Goal: Task Accomplishment & Management: Complete application form

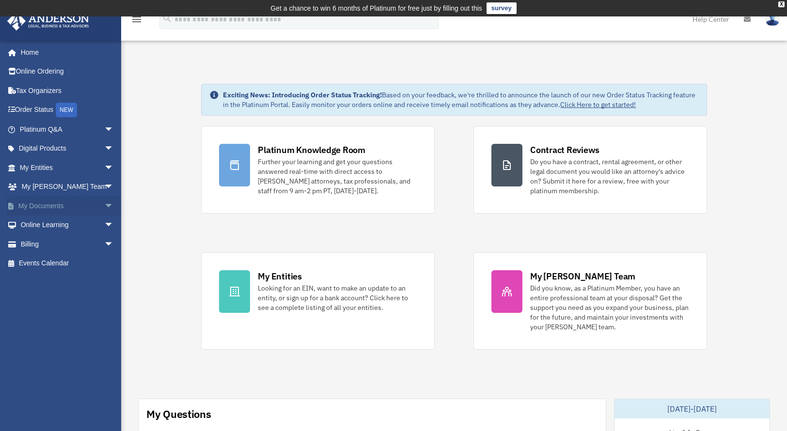
click at [104, 202] on span "arrow_drop_down" at bounding box center [113, 206] width 19 height 20
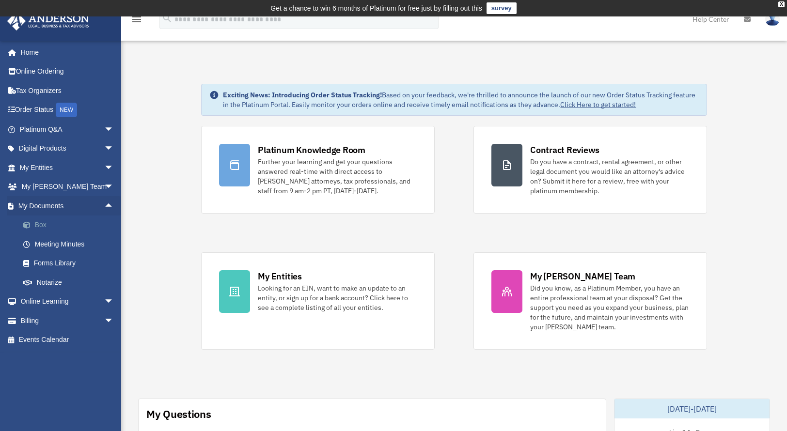
click at [47, 224] on link "Box" at bounding box center [71, 225] width 115 height 19
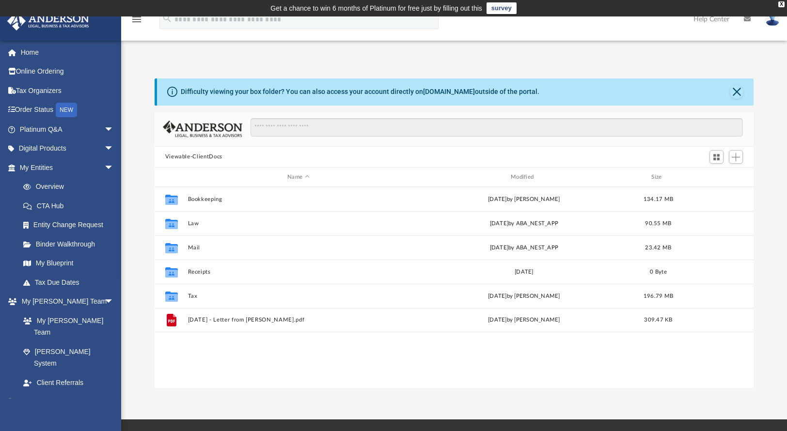
scroll to position [213, 592]
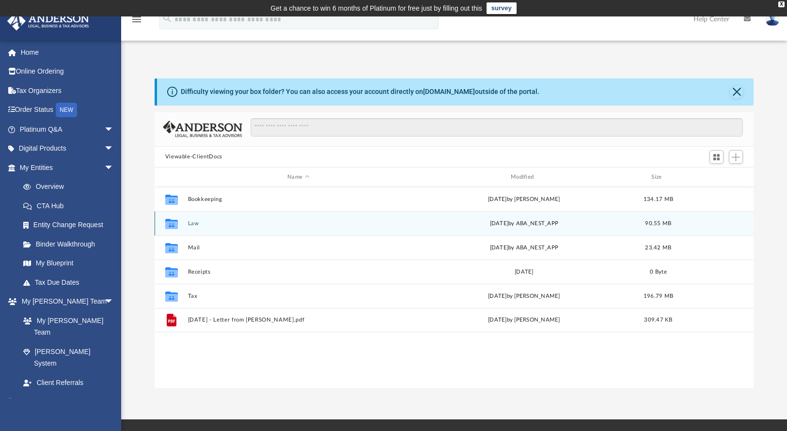
click at [188, 225] on button "Law" at bounding box center [298, 223] width 221 height 6
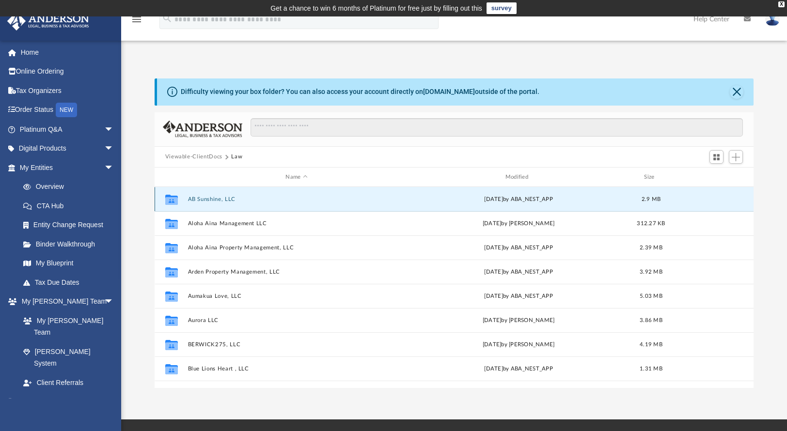
click at [232, 200] on button "AB Sunshine, LLC" at bounding box center [297, 199] width 218 height 6
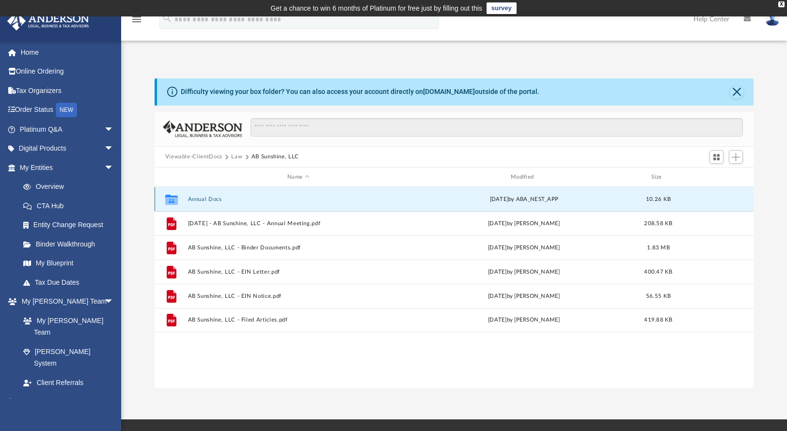
click at [224, 199] on button "Annual Docs" at bounding box center [298, 199] width 221 height 6
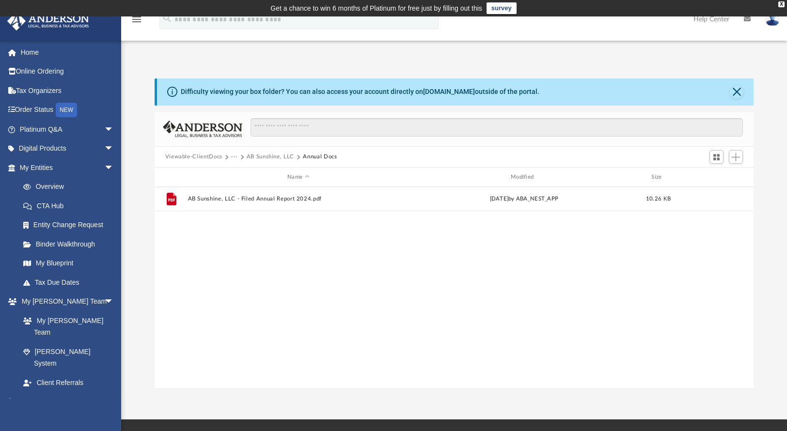
click at [273, 156] on button "AB Sunshine, LLC" at bounding box center [270, 157] width 47 height 9
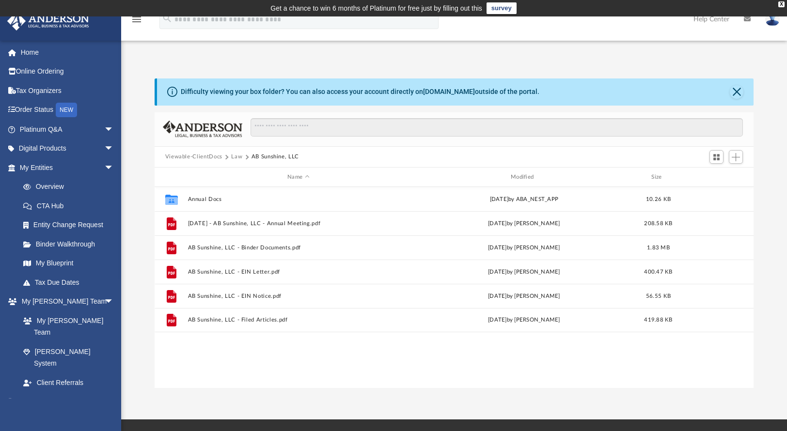
click at [238, 155] on button "Law" at bounding box center [236, 157] width 11 height 9
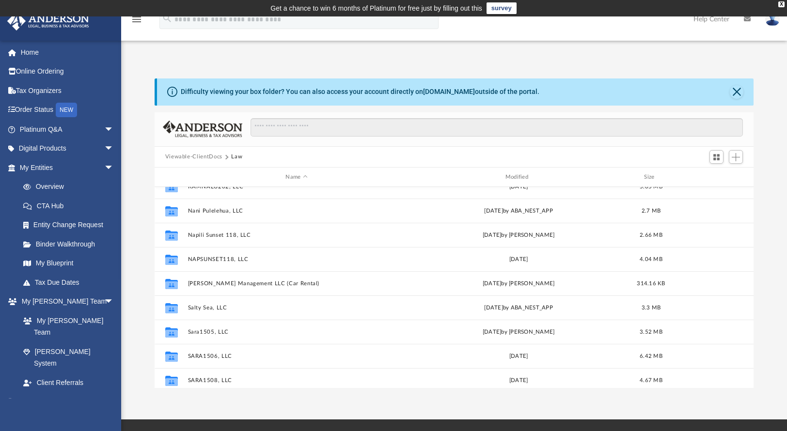
scroll to position [283, 0]
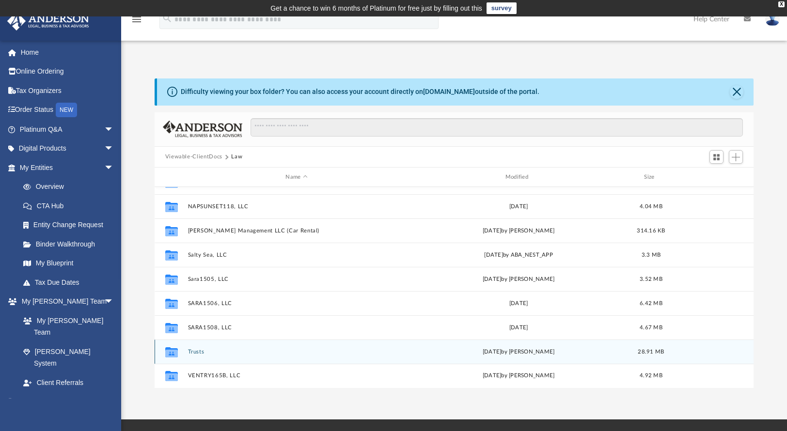
click at [215, 357] on div "Collaborated Folder Trusts Wed Jun 12 2024 by Adam Farrell 28.91 MB" at bounding box center [454, 352] width 599 height 24
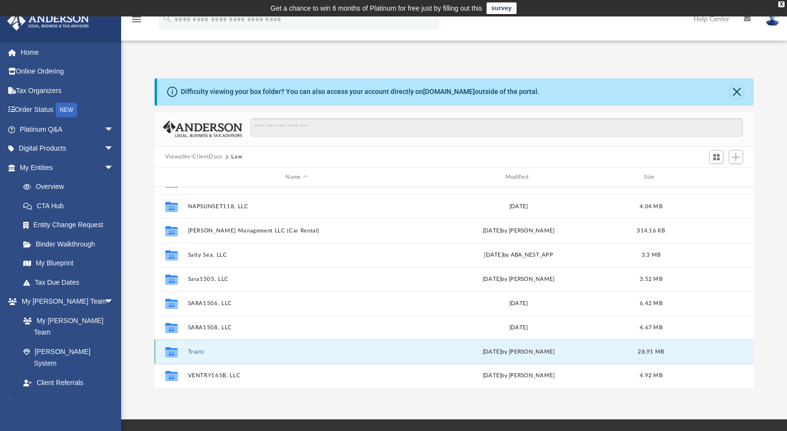
click at [200, 351] on button "Trusts" at bounding box center [297, 352] width 218 height 6
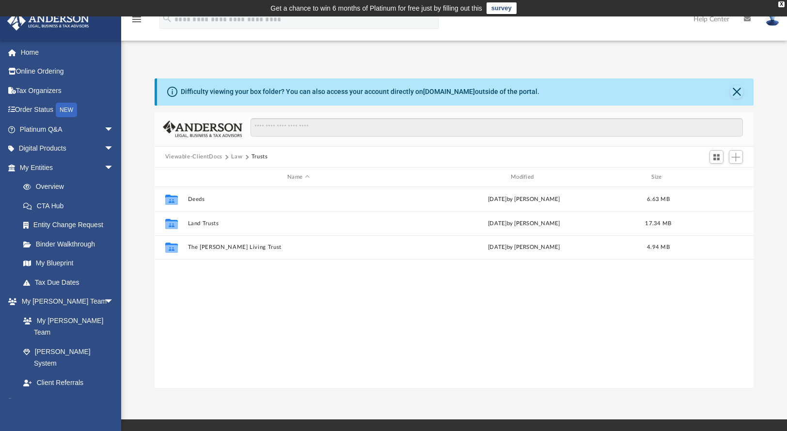
scroll to position [0, 0]
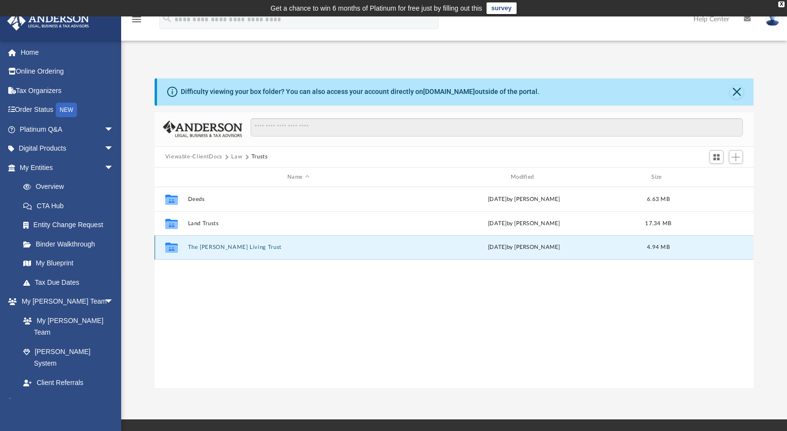
click at [231, 249] on button "The Farrell Living Trust" at bounding box center [298, 248] width 221 height 6
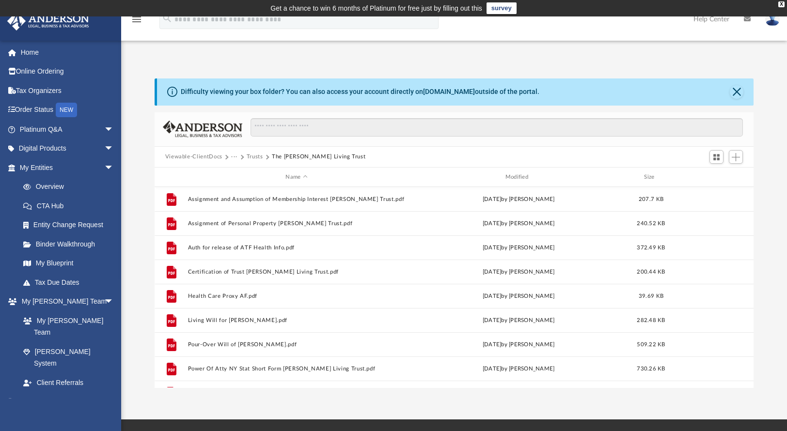
click at [256, 156] on button "Trusts" at bounding box center [255, 157] width 16 height 9
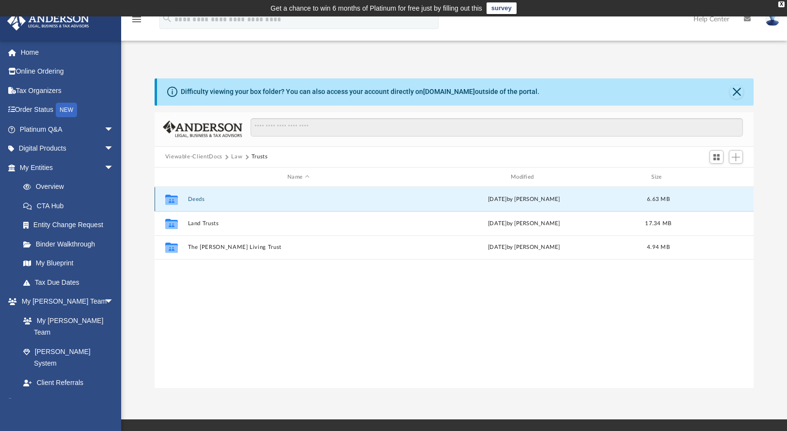
click at [207, 199] on button "Deeds" at bounding box center [298, 199] width 221 height 6
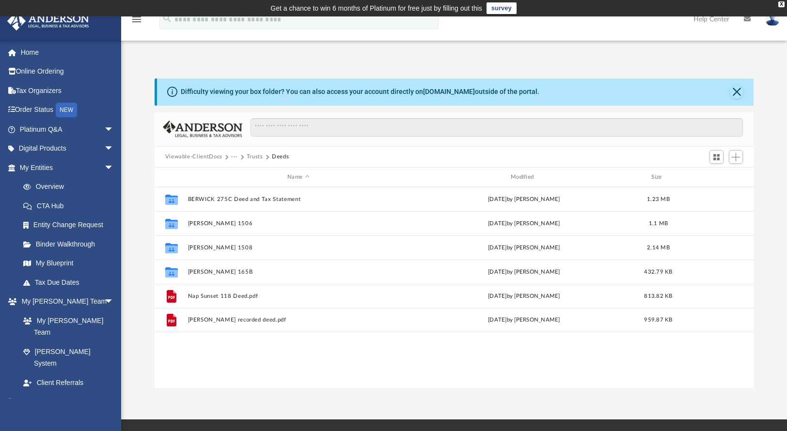
click at [253, 157] on button "Trusts" at bounding box center [255, 157] width 16 height 9
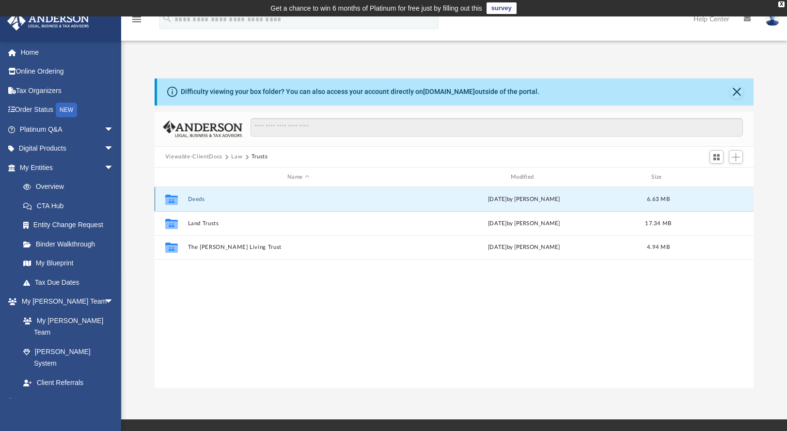
click at [200, 198] on button "Deeds" at bounding box center [298, 199] width 221 height 6
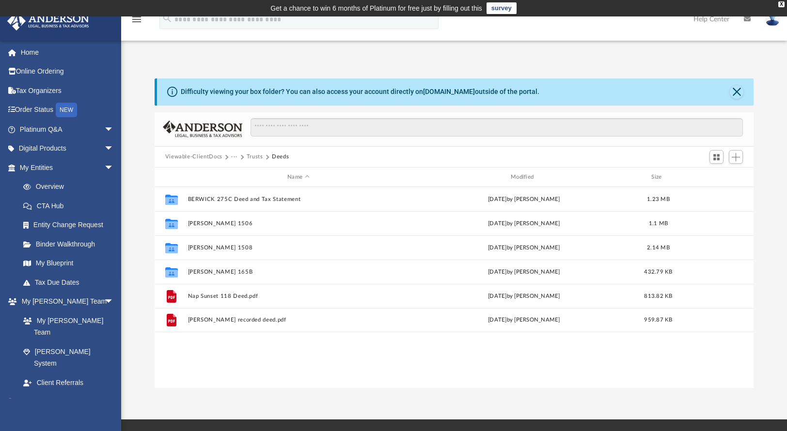
click at [252, 156] on button "Trusts" at bounding box center [255, 157] width 16 height 9
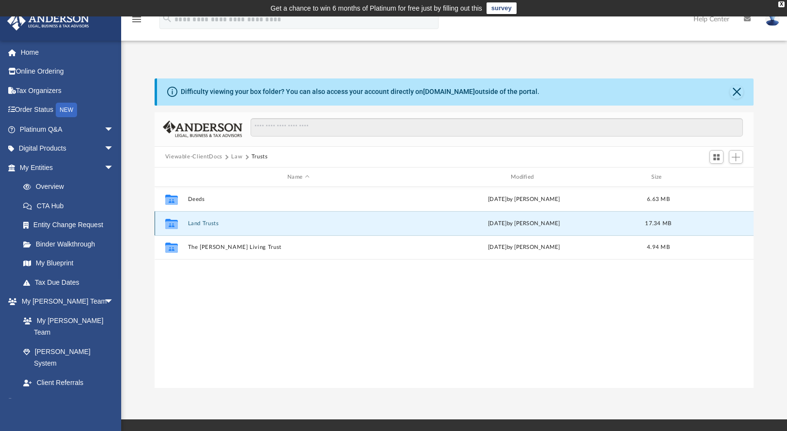
click at [199, 223] on button "Land Trusts" at bounding box center [298, 223] width 221 height 6
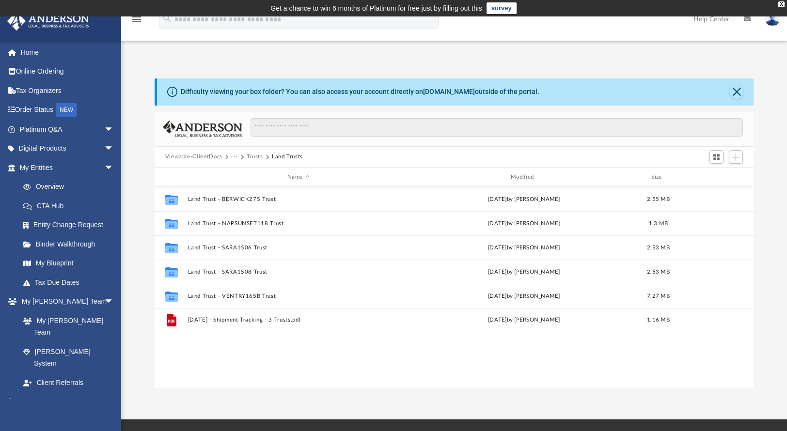
click at [252, 156] on button "Trusts" at bounding box center [255, 157] width 16 height 9
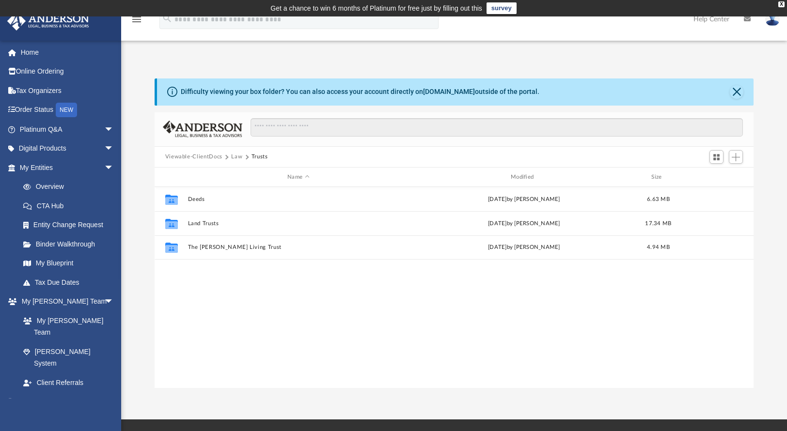
click at [235, 157] on button "Law" at bounding box center [236, 157] width 11 height 9
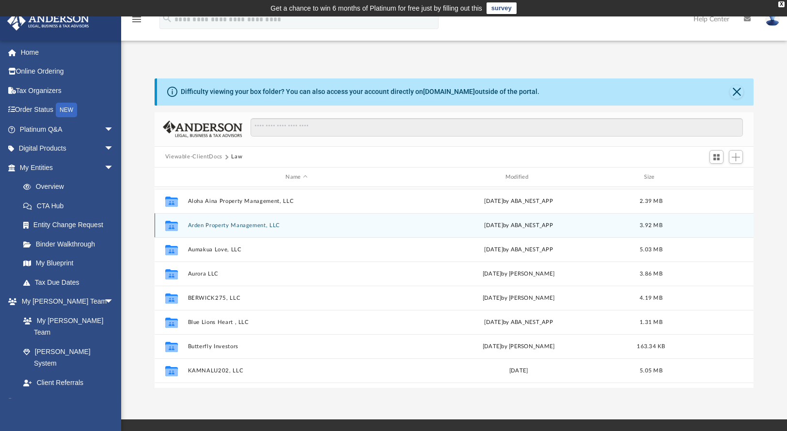
scroll to position [47, 0]
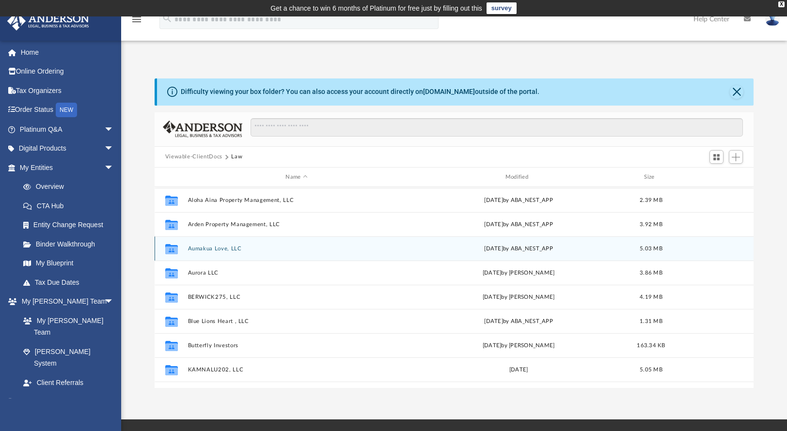
click at [231, 252] on div "Collaborated Folder Aumakua Love, LLC Tue May 20 2025 by ABA_NEST_APP 5.03 MB" at bounding box center [454, 248] width 599 height 24
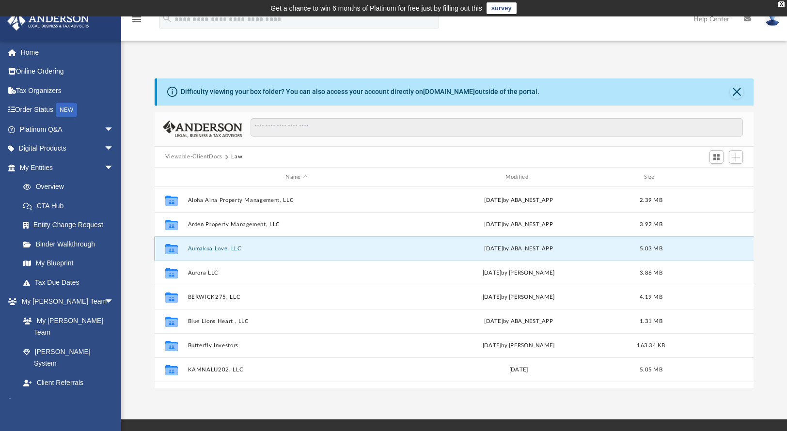
click at [231, 251] on button "Aumakua Love, LLC" at bounding box center [297, 249] width 218 height 6
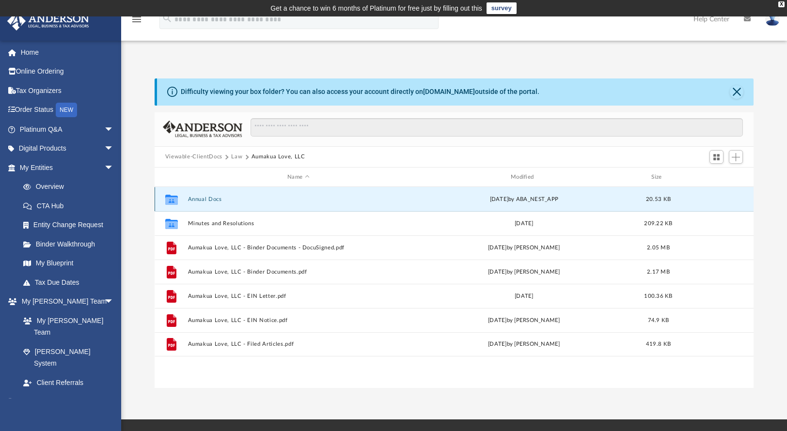
click at [207, 199] on button "Annual Docs" at bounding box center [298, 199] width 221 height 6
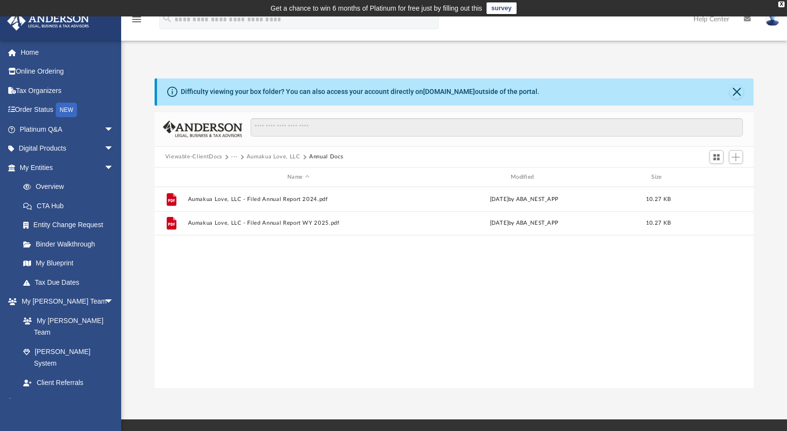
click at [272, 153] on button "Aumakua Love, LLC" at bounding box center [274, 157] width 54 height 9
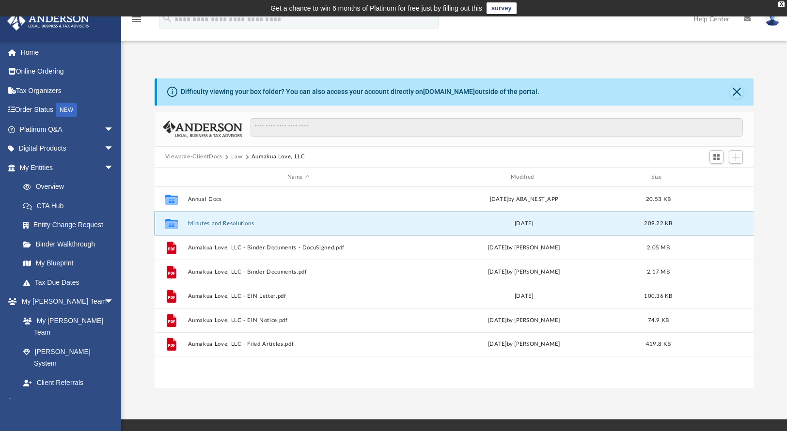
click at [206, 223] on button "Minutes and Resolutions" at bounding box center [298, 223] width 221 height 6
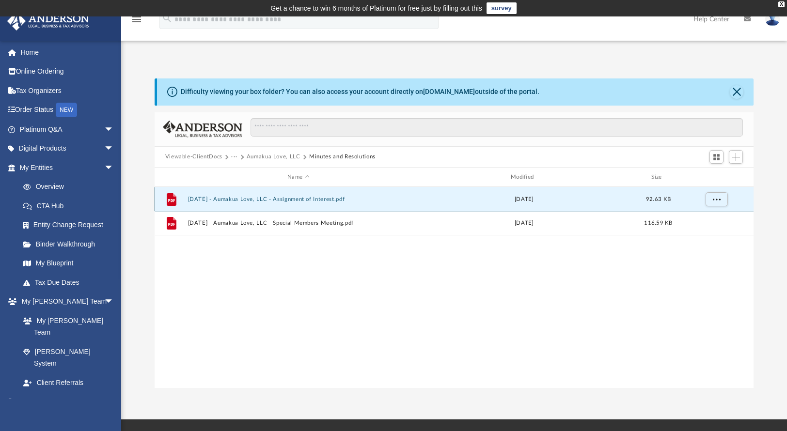
click at [295, 199] on button "2024.01.30 - Aumakua Love, LLC - Assignment of Interest.pdf" at bounding box center [298, 199] width 221 height 6
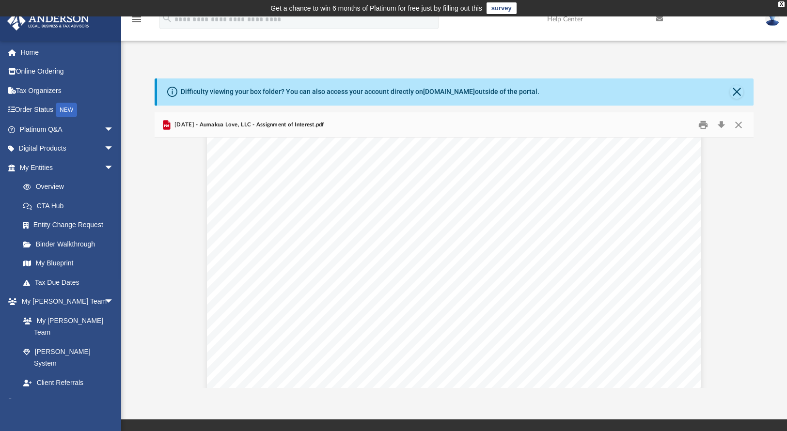
scroll to position [804, 0]
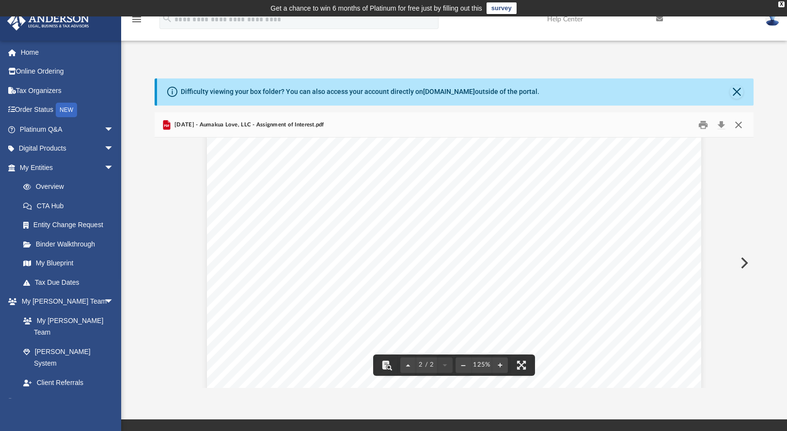
click at [741, 124] on button "Close" at bounding box center [738, 124] width 17 height 15
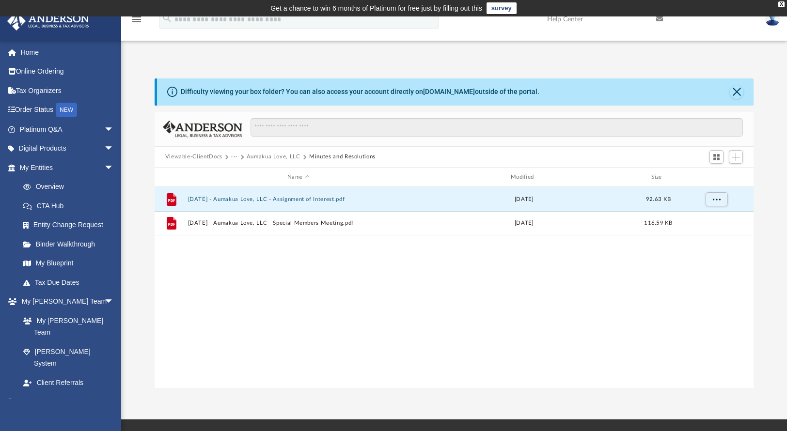
click at [289, 157] on button "Aumakua Love, LLC" at bounding box center [274, 157] width 54 height 9
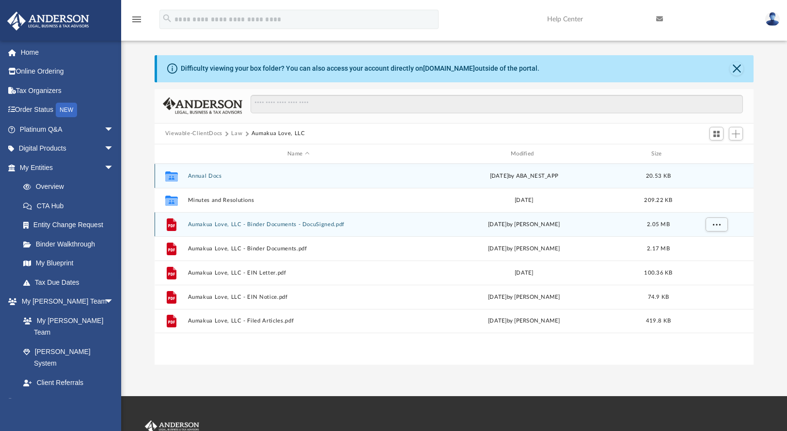
scroll to position [0, 0]
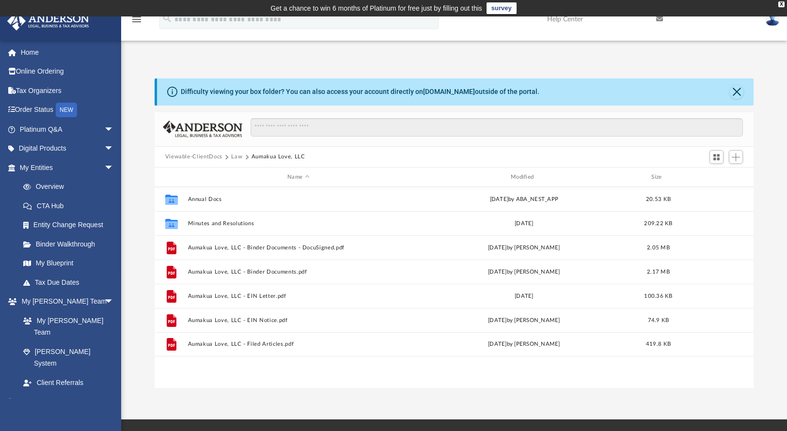
click at [235, 161] on button "Law" at bounding box center [236, 157] width 11 height 9
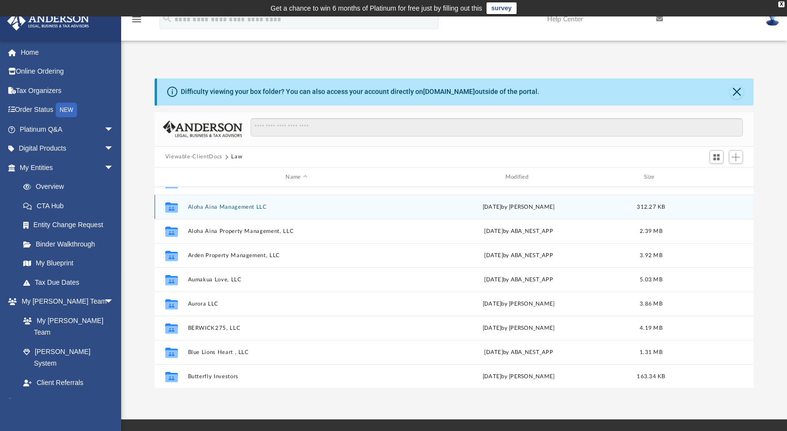
scroll to position [17, 0]
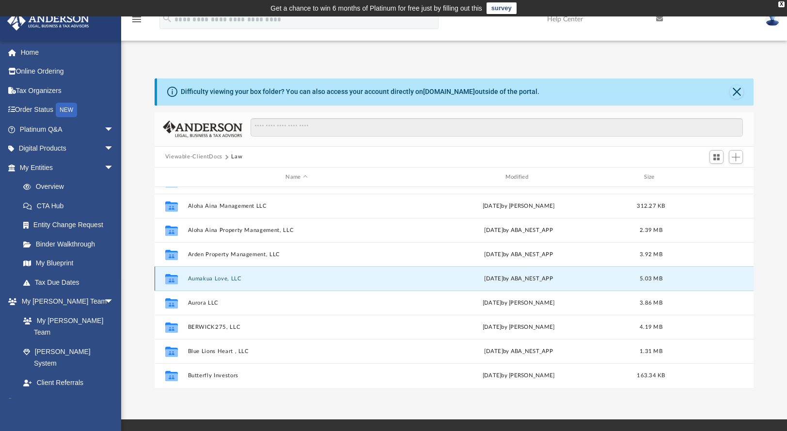
click at [229, 278] on button "Aumakua Love, LLC" at bounding box center [297, 279] width 218 height 6
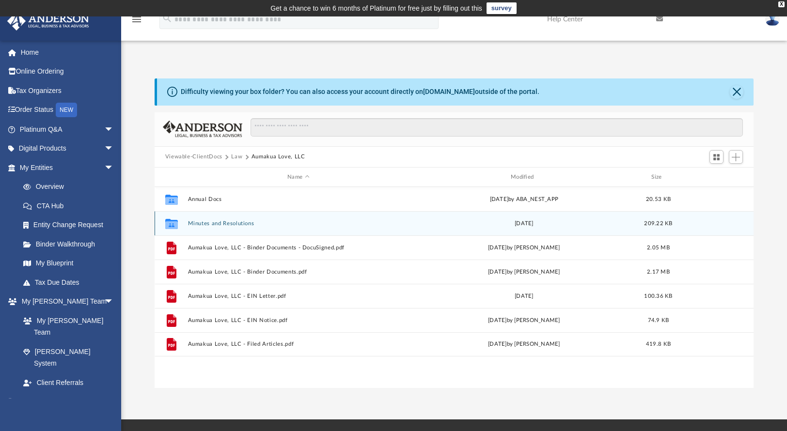
click at [229, 228] on div "Collaborated Folder Minutes and Resolutions Mon Mar 4 2024 209.22 KB" at bounding box center [454, 223] width 599 height 24
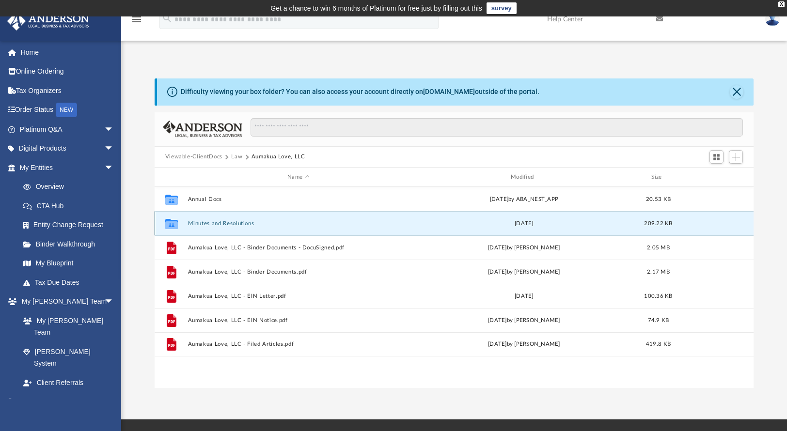
click at [232, 227] on button "Minutes and Resolutions" at bounding box center [298, 223] width 221 height 6
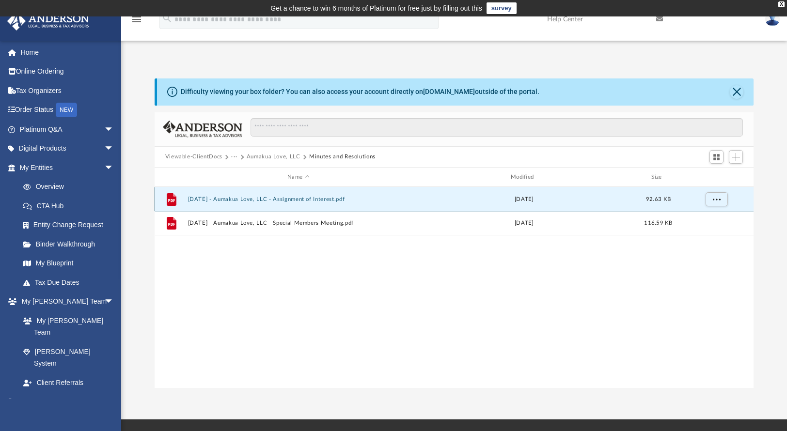
click at [313, 200] on button "2024.01.30 - Aumakua Love, LLC - Assignment of Interest.pdf" at bounding box center [298, 199] width 221 height 6
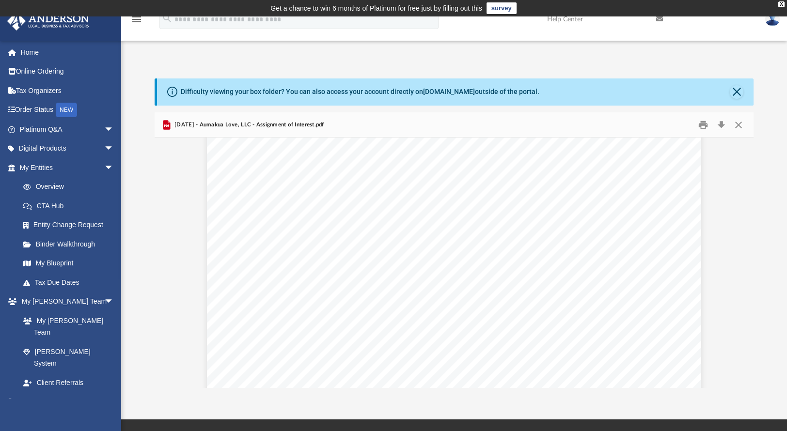
scroll to position [281, 0]
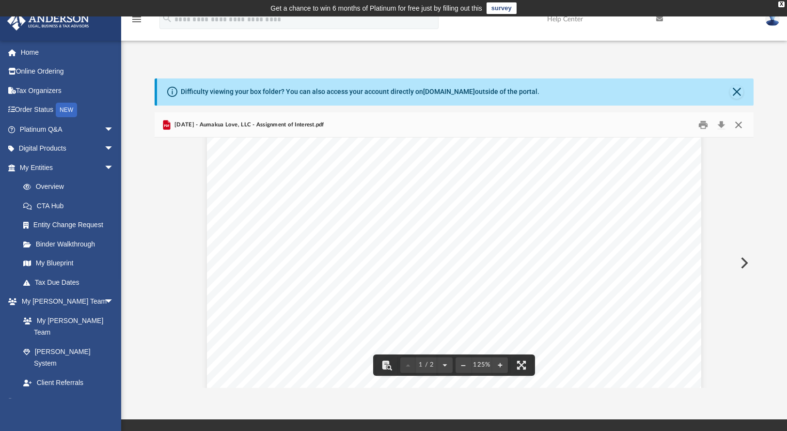
click at [742, 121] on button "Close" at bounding box center [738, 124] width 17 height 15
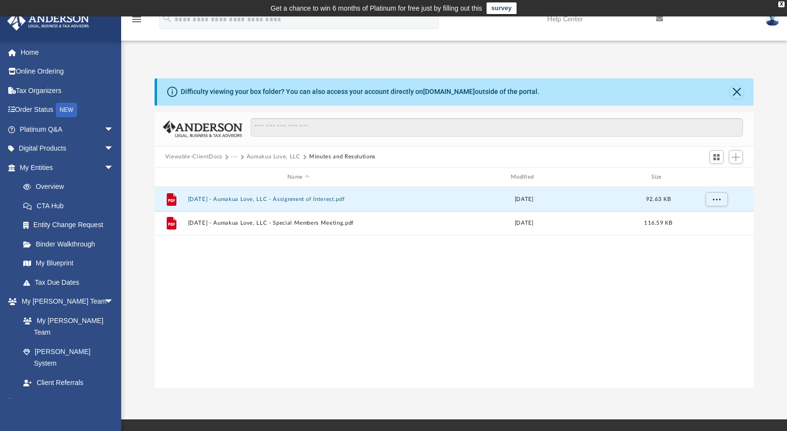
click at [287, 156] on button "Aumakua Love, LLC" at bounding box center [274, 157] width 54 height 9
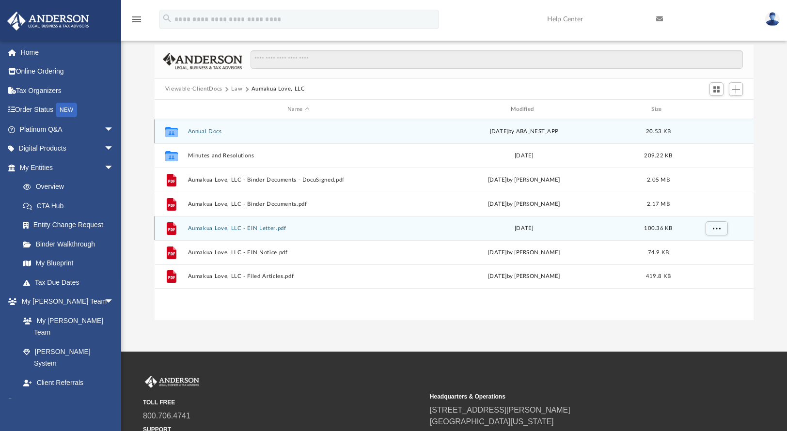
scroll to position [73, 0]
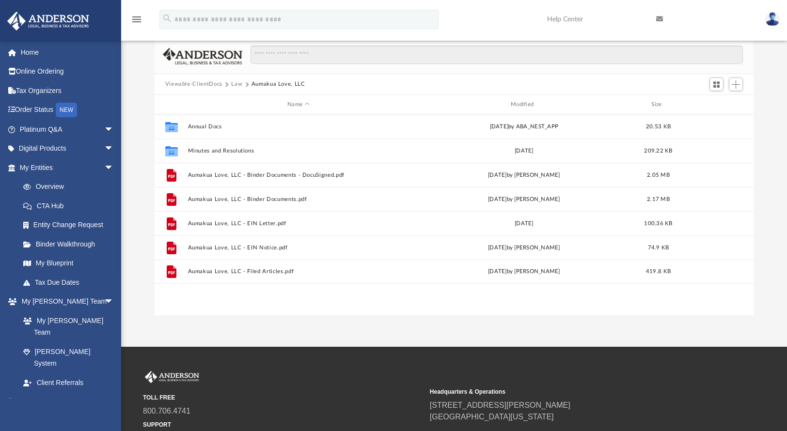
click at [235, 84] on button "Law" at bounding box center [236, 84] width 11 height 9
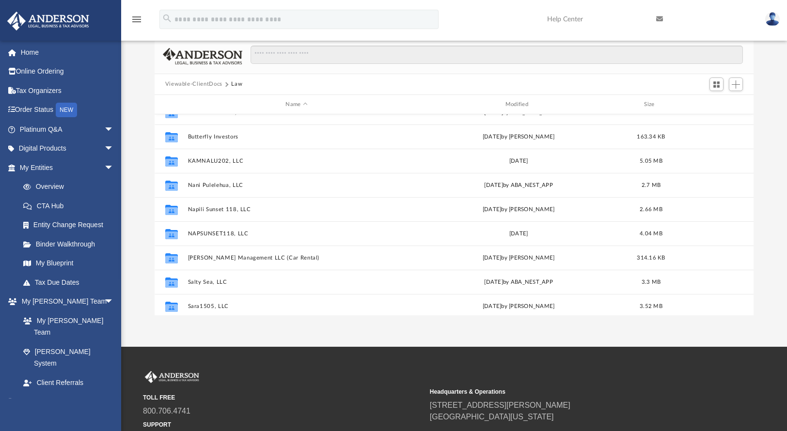
scroll to position [185, 0]
click at [188, 82] on button "Viewable-ClientDocs" at bounding box center [193, 84] width 57 height 9
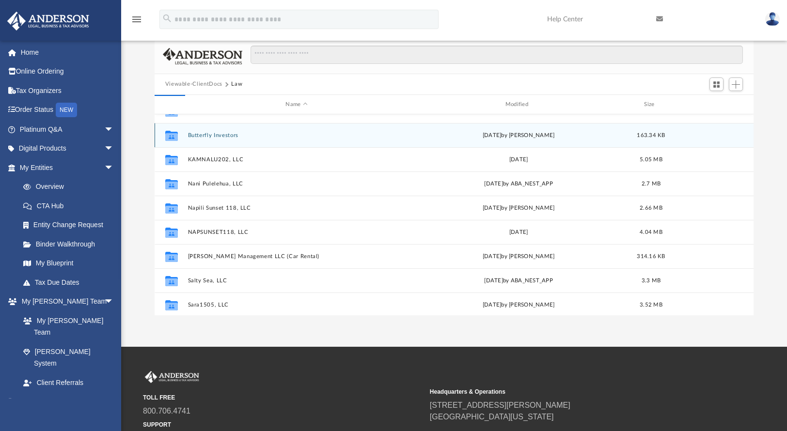
scroll to position [0, 0]
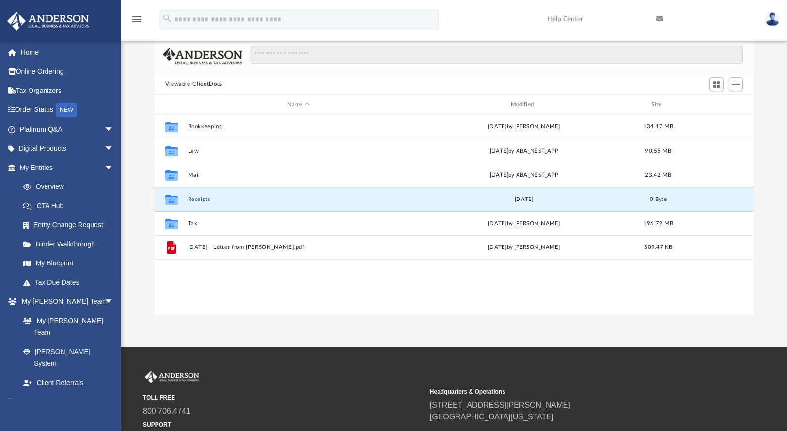
click at [203, 199] on button "Receipts" at bounding box center [298, 199] width 221 height 6
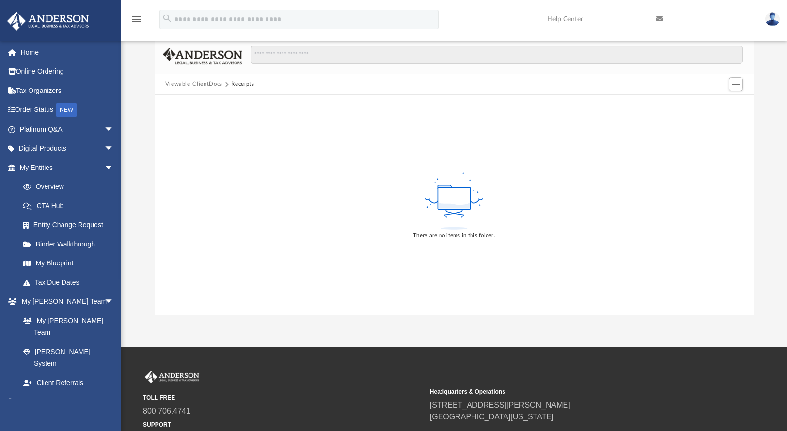
click at [215, 82] on button "Viewable-ClientDocs" at bounding box center [193, 84] width 57 height 9
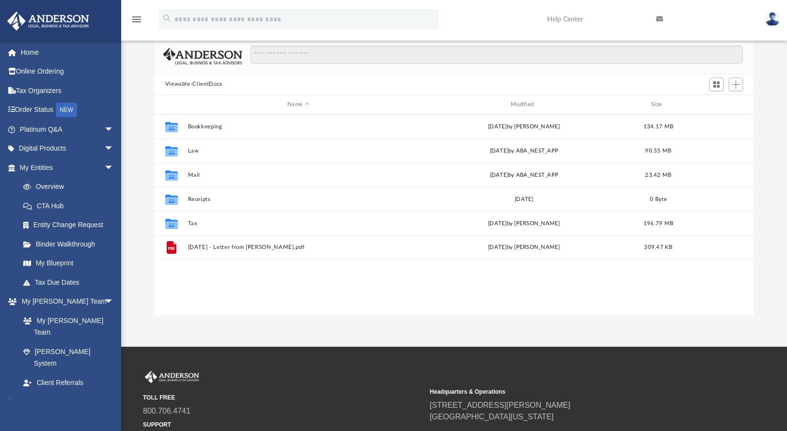
scroll to position [213, 592]
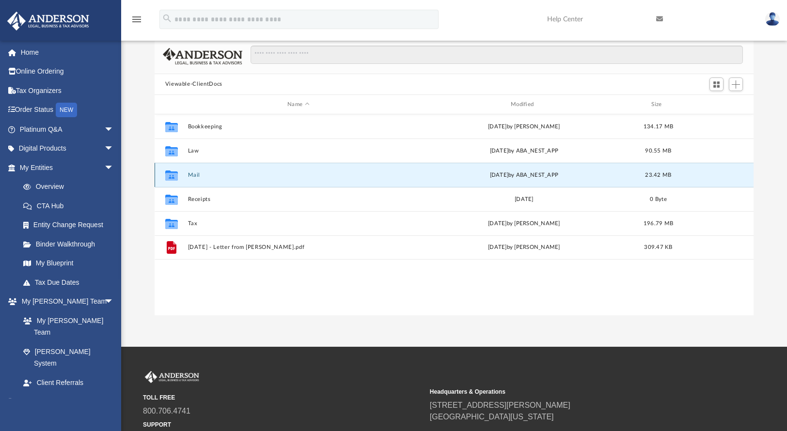
click at [198, 176] on button "Mail" at bounding box center [298, 175] width 221 height 6
click at [197, 177] on button "Mail" at bounding box center [298, 175] width 221 height 6
click at [195, 175] on button "Mail" at bounding box center [298, 175] width 221 height 6
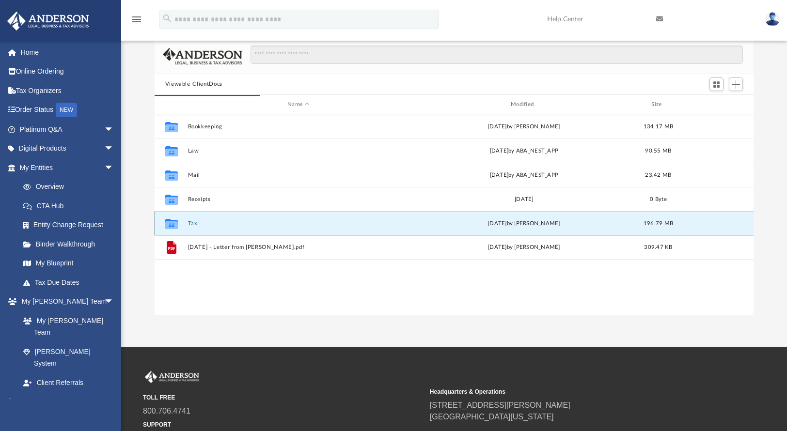
click at [192, 222] on button "Tax" at bounding box center [298, 223] width 221 height 6
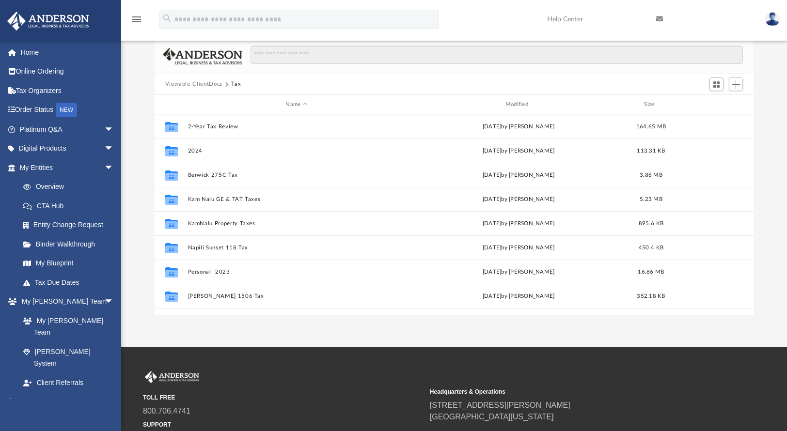
click at [204, 84] on button "Viewable-ClientDocs" at bounding box center [193, 84] width 57 height 9
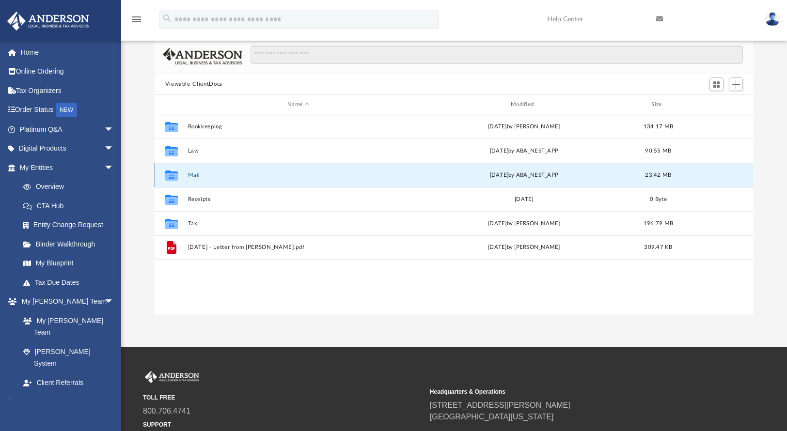
click at [194, 176] on button "Mail" at bounding box center [298, 175] width 221 height 6
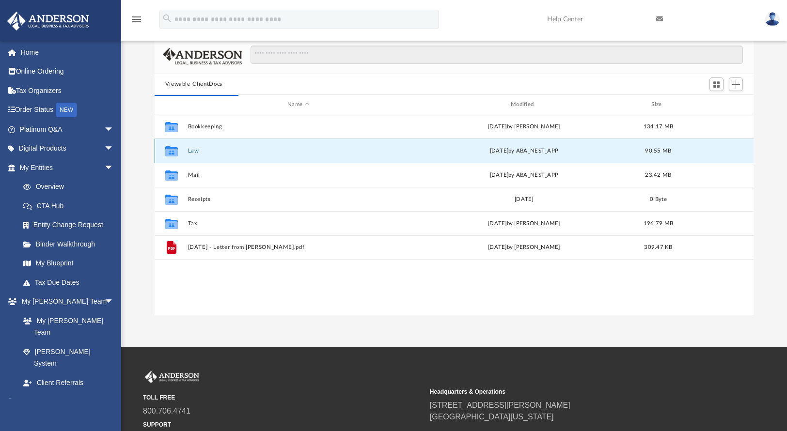
click at [196, 151] on button "Law" at bounding box center [298, 151] width 221 height 6
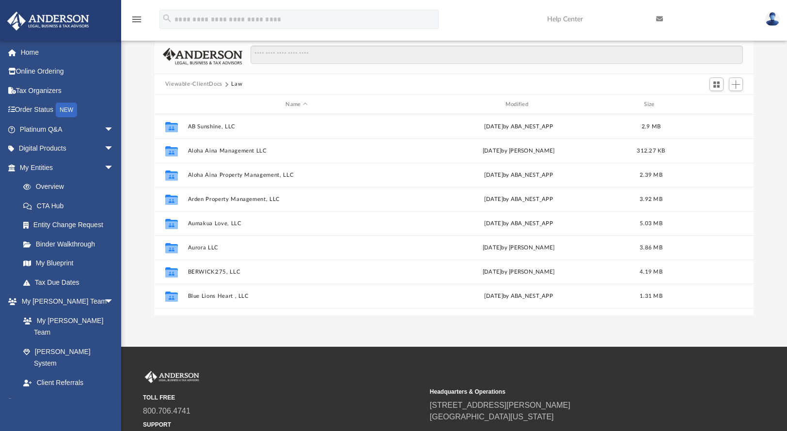
click at [207, 83] on button "Viewable-ClientDocs" at bounding box center [193, 84] width 57 height 9
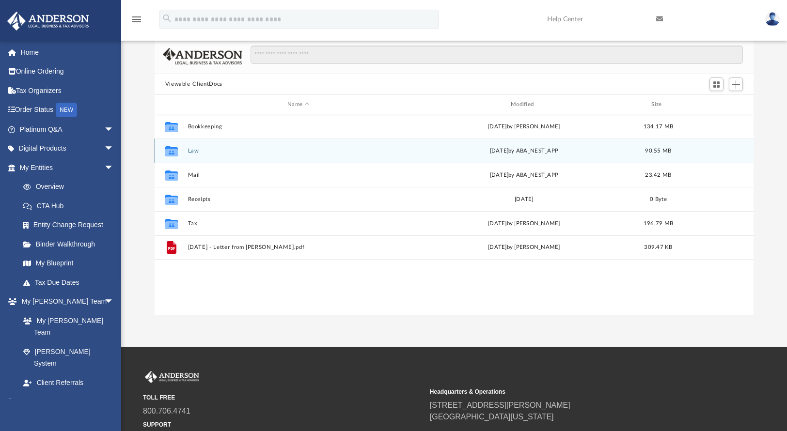
click at [196, 153] on button "Law" at bounding box center [298, 151] width 221 height 6
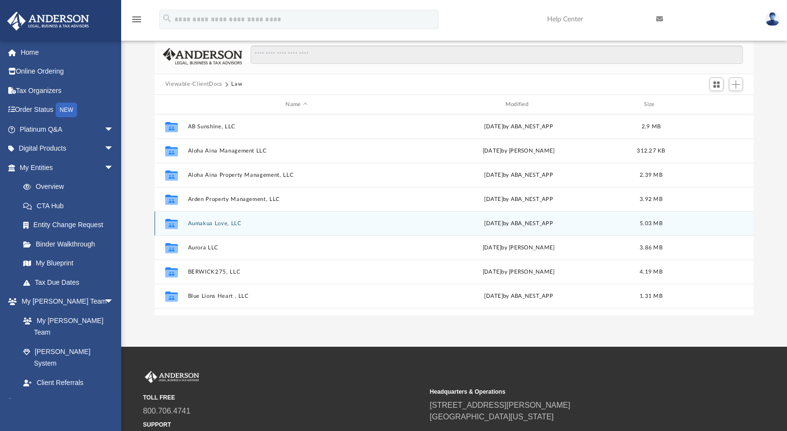
click at [222, 224] on button "Aumakua Love, LLC" at bounding box center [297, 223] width 218 height 6
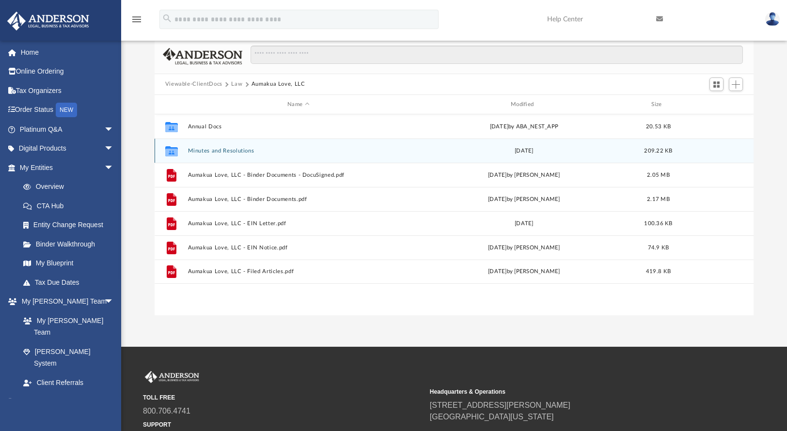
click at [244, 151] on button "Minutes and Resolutions" at bounding box center [298, 151] width 221 height 6
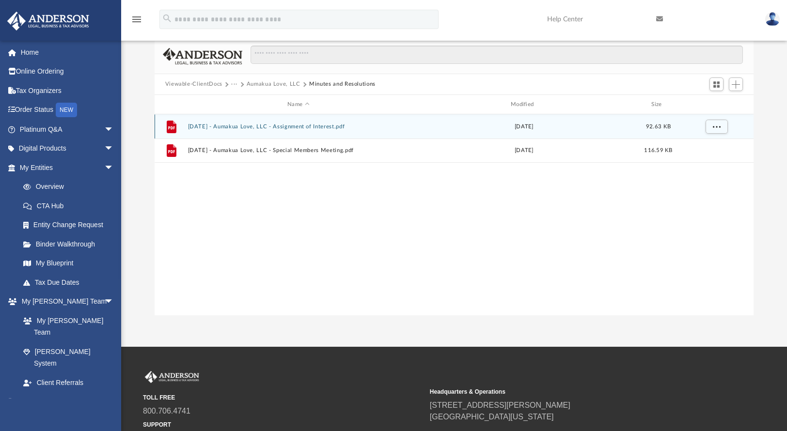
click at [322, 123] on div "File 2024.01.30 - Aumakua Love, LLC - Assignment of Interest.pdf Mon Mar 4 2024…" at bounding box center [454, 126] width 599 height 24
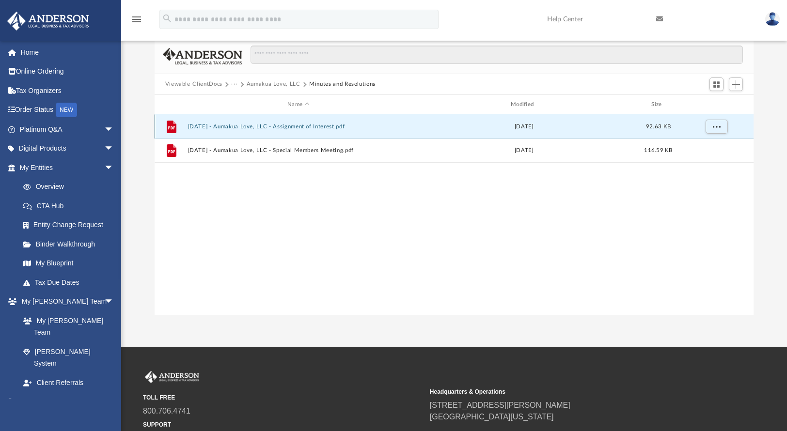
click at [322, 125] on button "2024.01.30 - Aumakua Love, LLC - Assignment of Interest.pdf" at bounding box center [298, 127] width 221 height 6
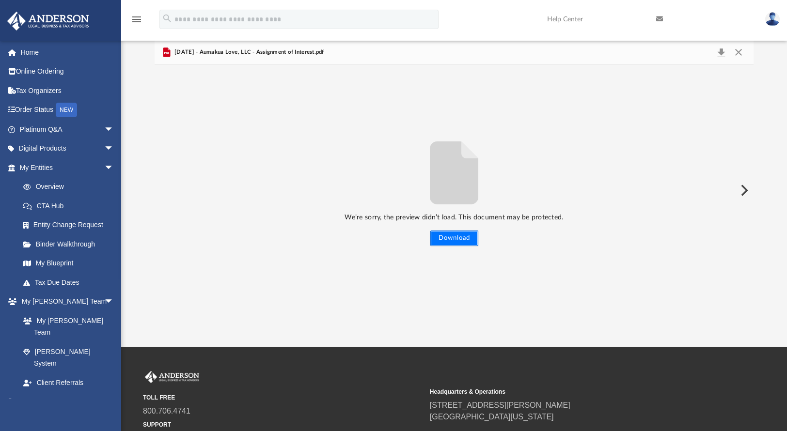
click at [447, 235] on button "Download" at bounding box center [454, 239] width 48 height 16
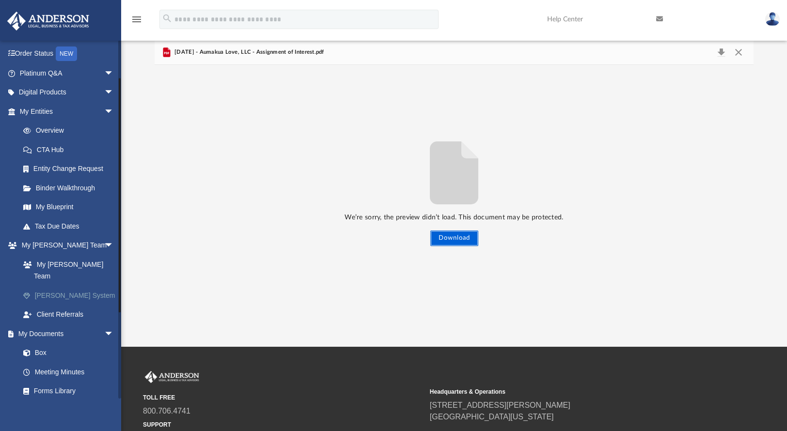
scroll to position [55, 0]
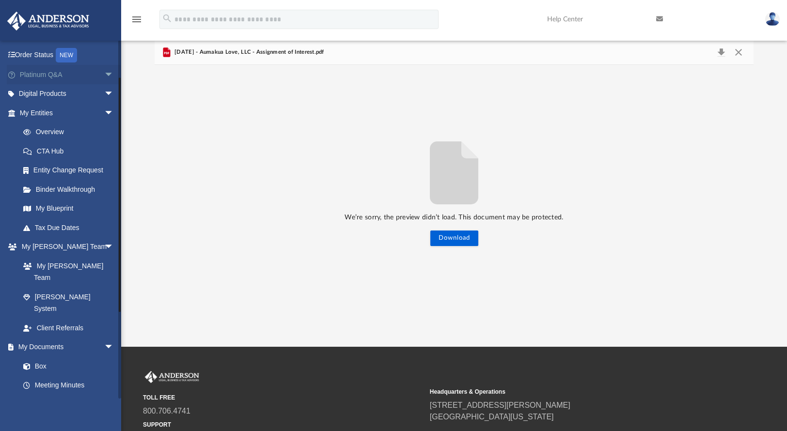
click at [105, 69] on span "arrow_drop_down" at bounding box center [113, 75] width 19 height 20
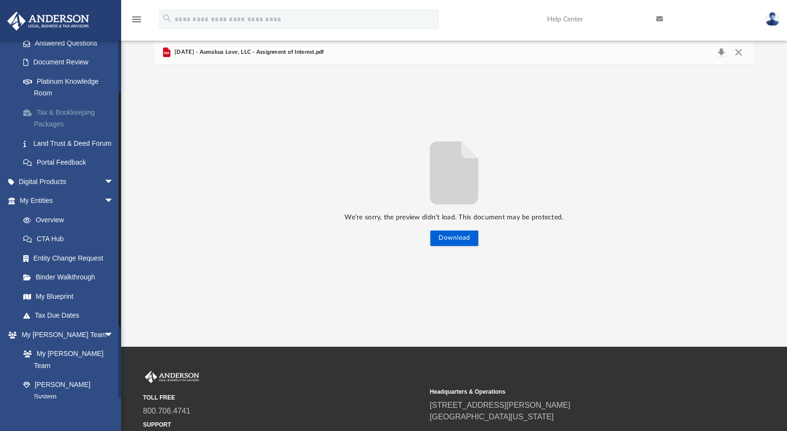
scroll to position [164, 0]
click at [104, 190] on span "arrow_drop_down" at bounding box center [113, 181] width 19 height 20
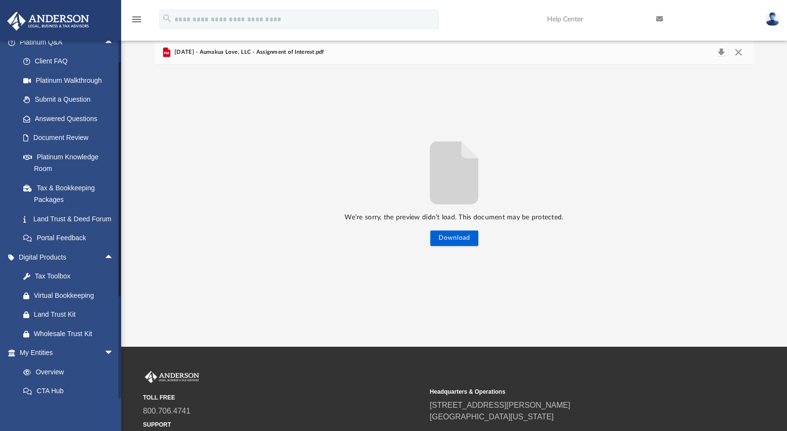
scroll to position [81, 0]
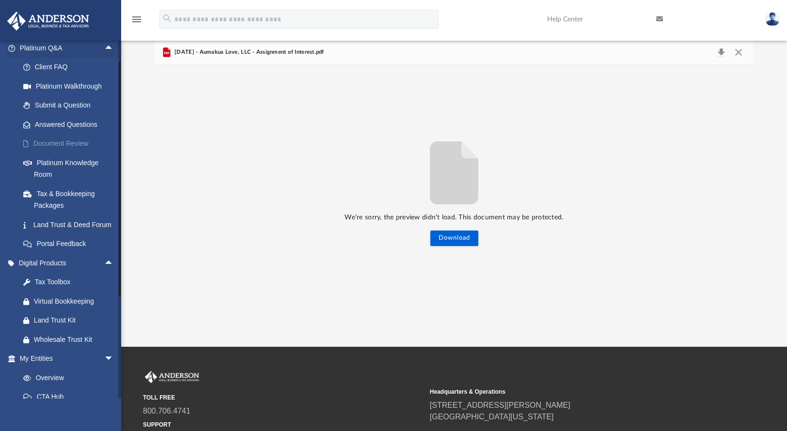
click at [74, 150] on link "Document Review" at bounding box center [71, 143] width 115 height 19
click at [71, 146] on link "Document Review" at bounding box center [71, 143] width 115 height 19
click at [70, 145] on link "Document Review" at bounding box center [71, 143] width 115 height 19
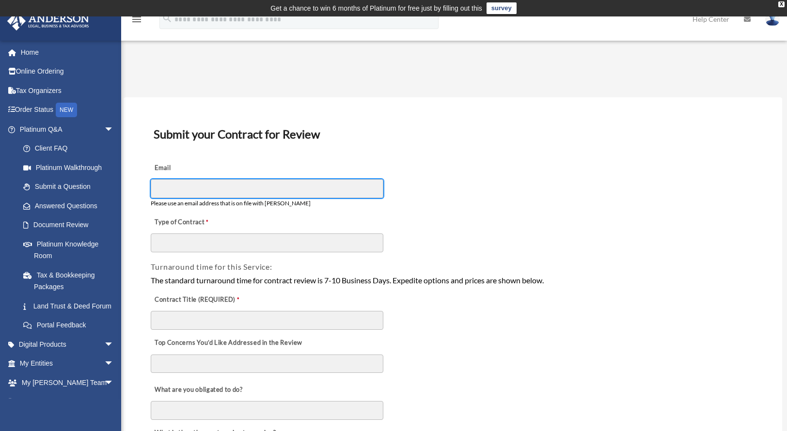
click at [312, 189] on input "Email" at bounding box center [267, 188] width 233 height 18
type input "**********"
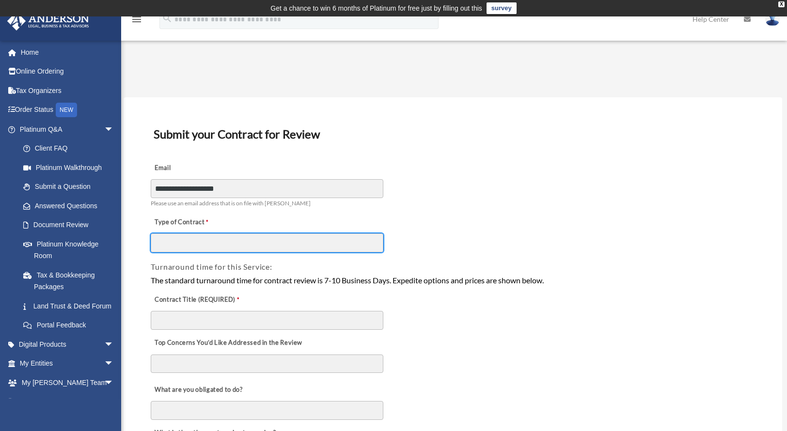
click at [264, 247] on input "Type of Contract" at bounding box center [267, 243] width 233 height 18
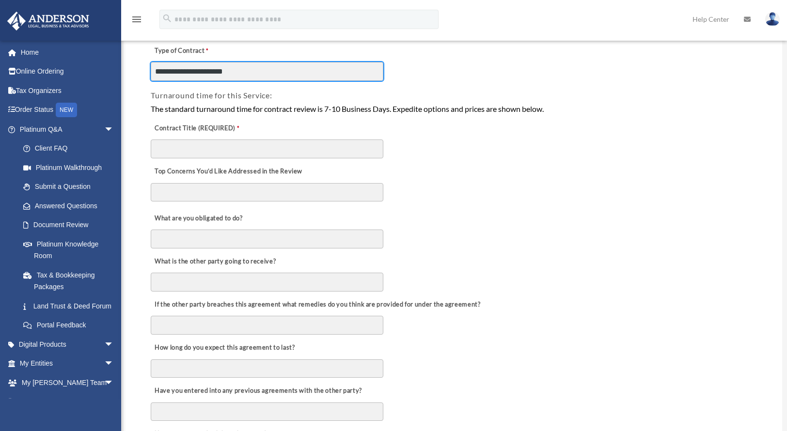
scroll to position [173, 0]
type input "**********"
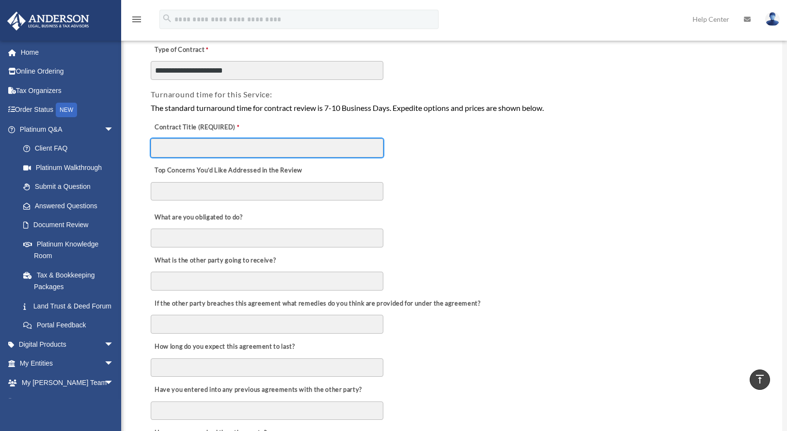
click at [276, 152] on input "Contract Title (REQUIRED)" at bounding box center [267, 148] width 233 height 18
paste input "**********"
type input "**********"
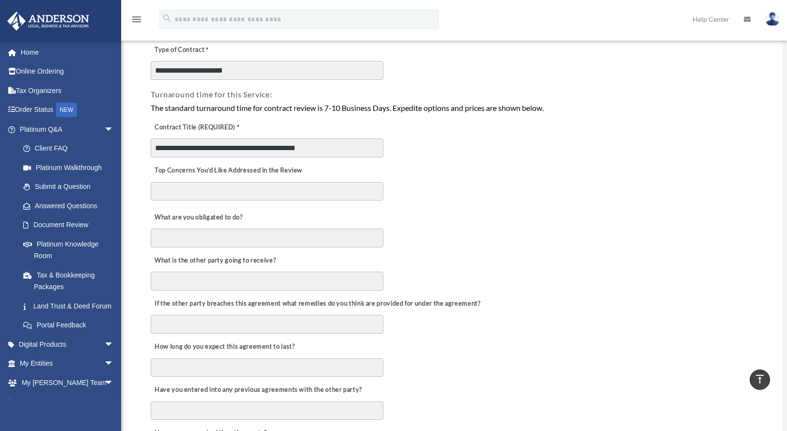
click at [273, 188] on textarea "Top Concerns You’d Like Addressed in the Review" at bounding box center [267, 191] width 233 height 18
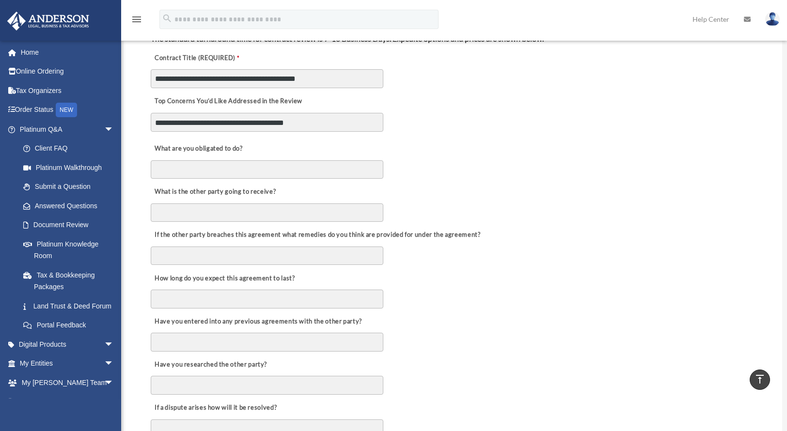
scroll to position [242, 0]
type textarea "**********"
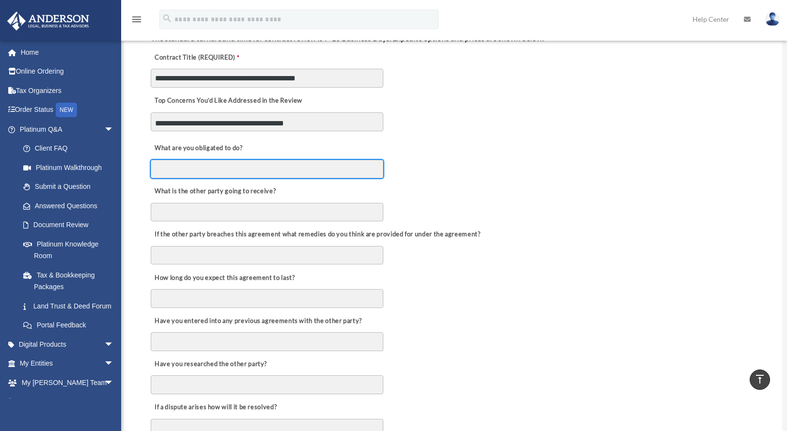
click at [310, 168] on input "What are you obligated to do?" at bounding box center [267, 169] width 233 height 18
type input "**********"
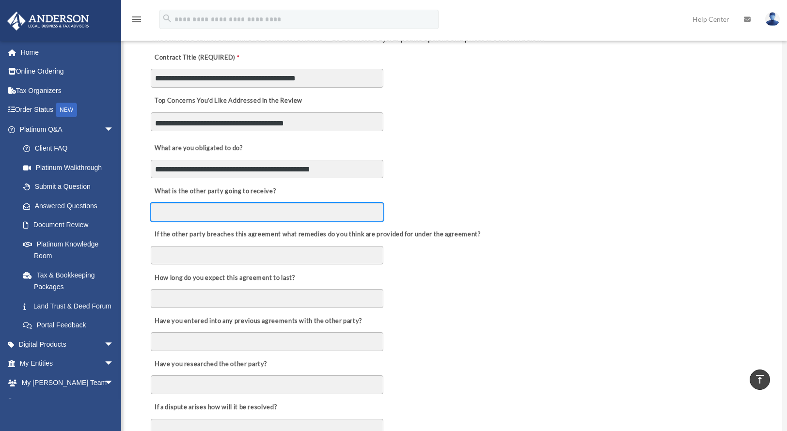
click at [334, 210] on input "What is the other party going to receive?" at bounding box center [267, 212] width 233 height 18
type input "*"
type input "**********"
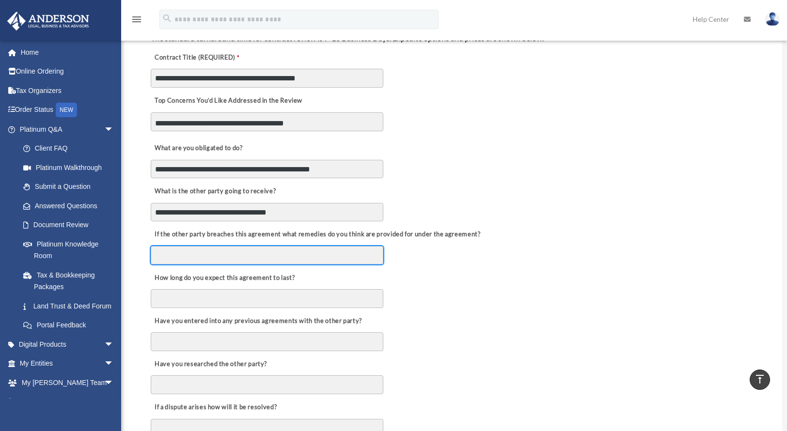
click at [316, 248] on input "If the other party breaches this agreement what remedies do you think are provi…" at bounding box center [267, 255] width 233 height 18
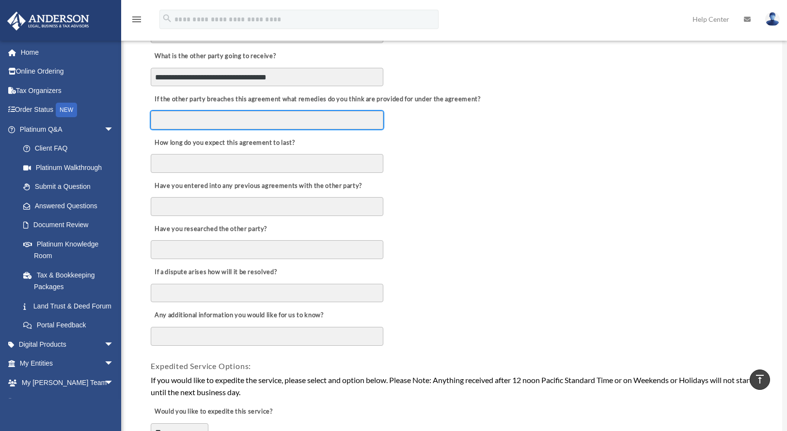
scroll to position [395, 0]
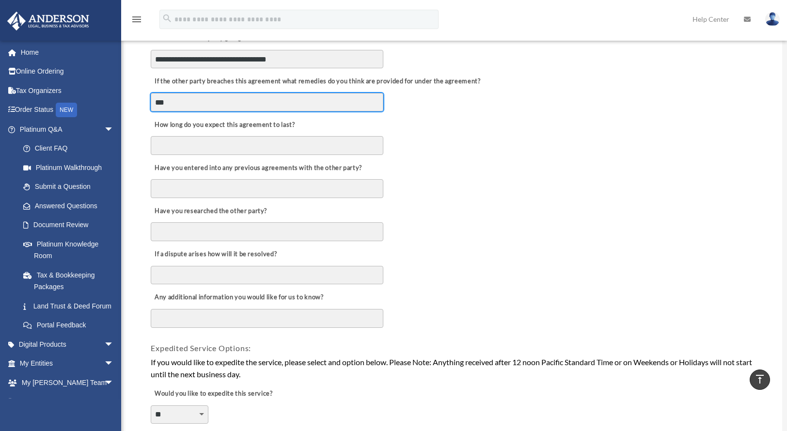
type input "***"
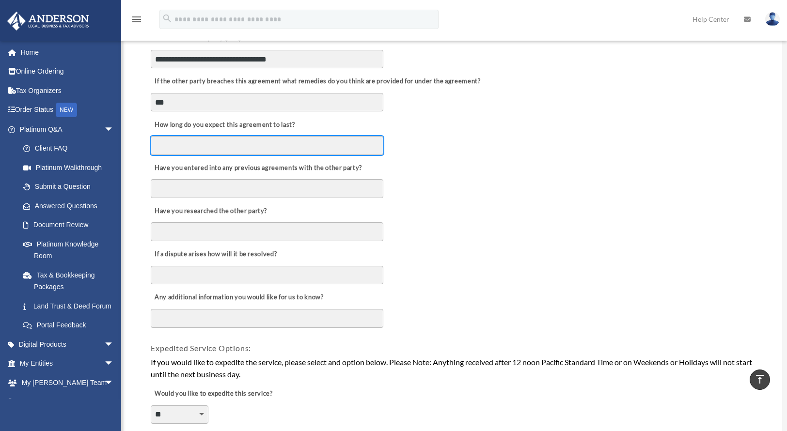
click at [292, 144] on input "How long do you expect this agreement to last?" at bounding box center [267, 145] width 233 height 18
type input "***"
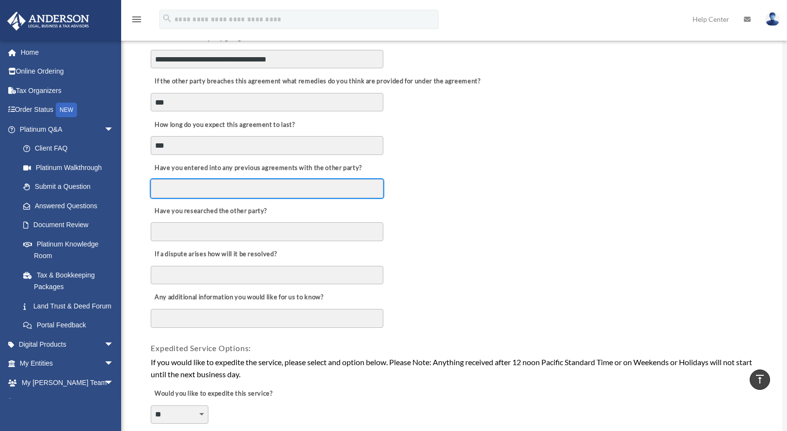
click at [233, 187] on input "Have you entered into any previous agreements with the other party?" at bounding box center [267, 188] width 233 height 18
type input "***"
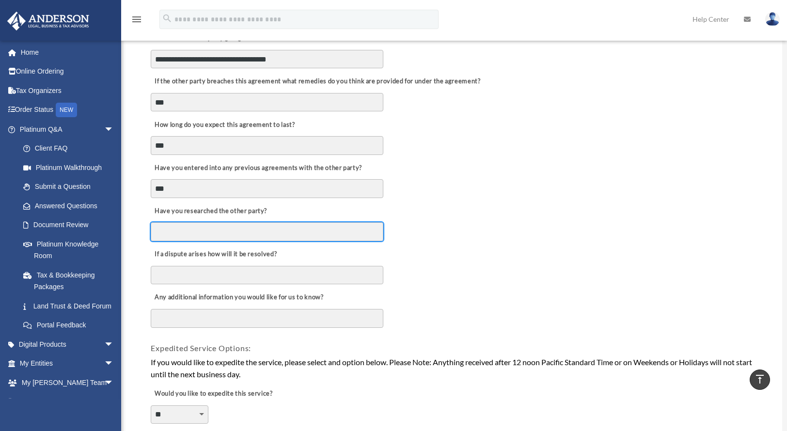
click at [205, 229] on input "Have you researched the other party?" at bounding box center [267, 231] width 233 height 18
type input "***"
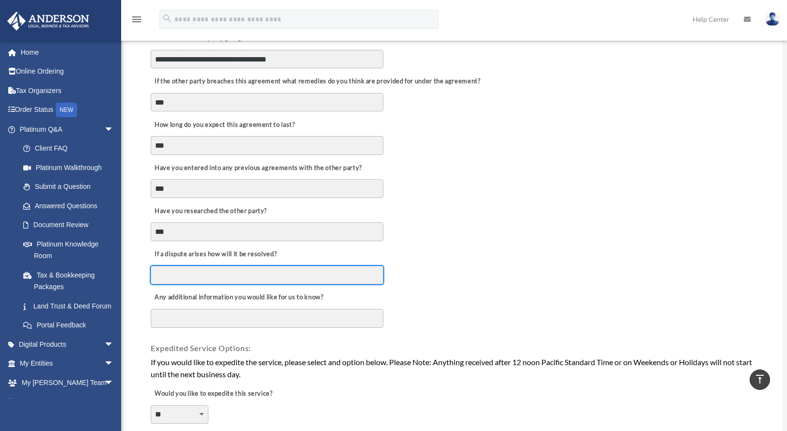
click at [251, 274] on input "If a dispute arises how will it be resolved?" at bounding box center [267, 275] width 233 height 18
type input "**********"
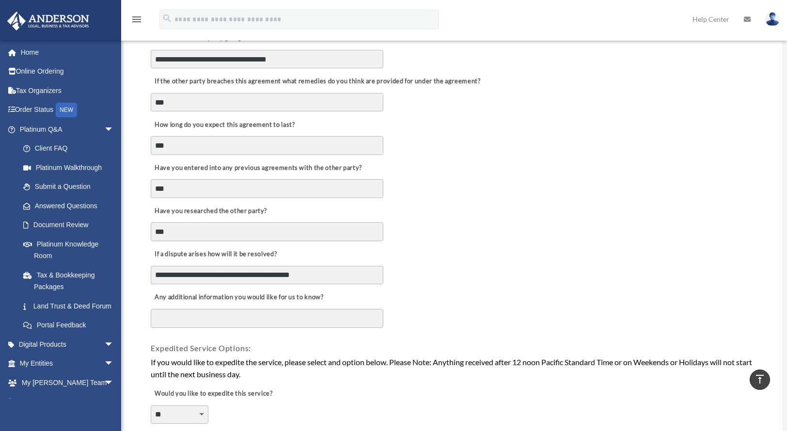
click at [270, 313] on textarea "Any additional information you would like for us to know?" at bounding box center [267, 318] width 233 height 19
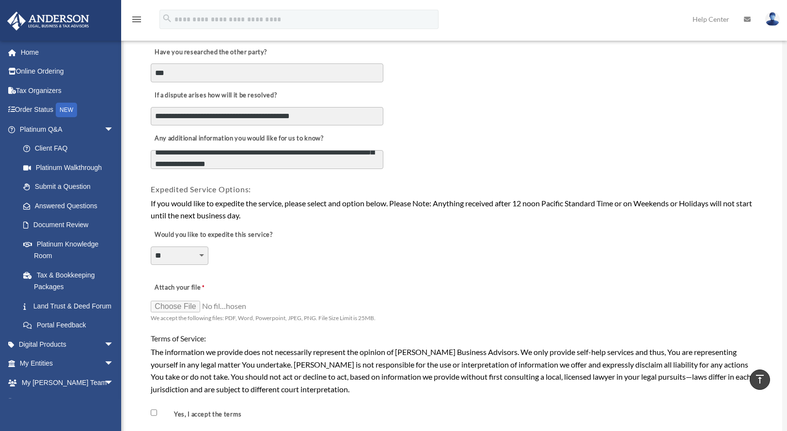
scroll to position [571, 0]
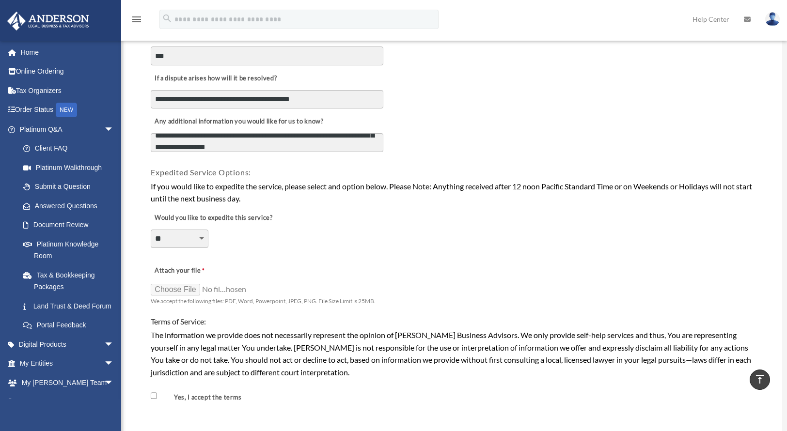
click at [222, 142] on textarea "**********" at bounding box center [267, 142] width 233 height 19
type textarea "**********"
click at [297, 217] on div "**********" at bounding box center [453, 232] width 606 height 53
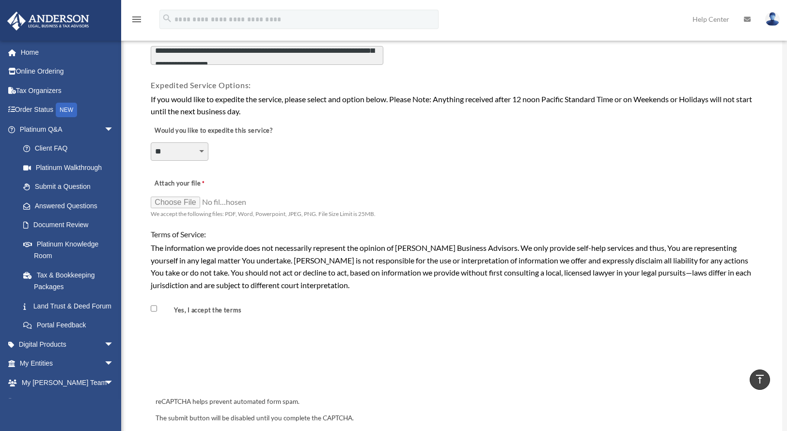
scroll to position [659, 0]
click at [182, 195] on input "Attach your file" at bounding box center [199, 202] width 97 height 14
click at [178, 195] on input "Attach your file" at bounding box center [199, 202] width 97 height 14
type input "**********"
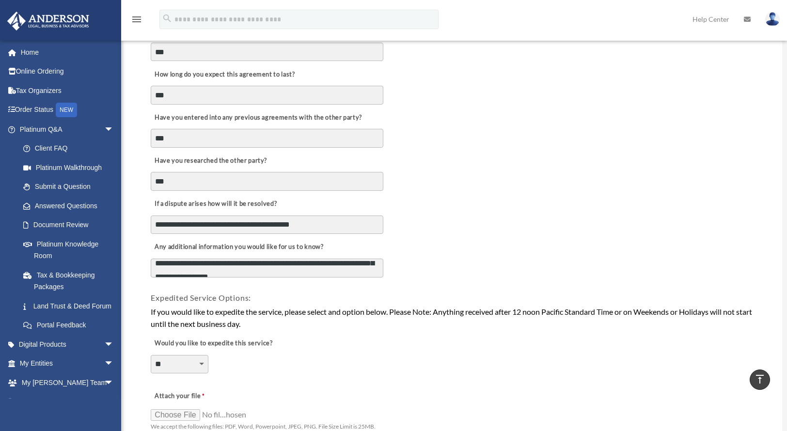
scroll to position [448, 0]
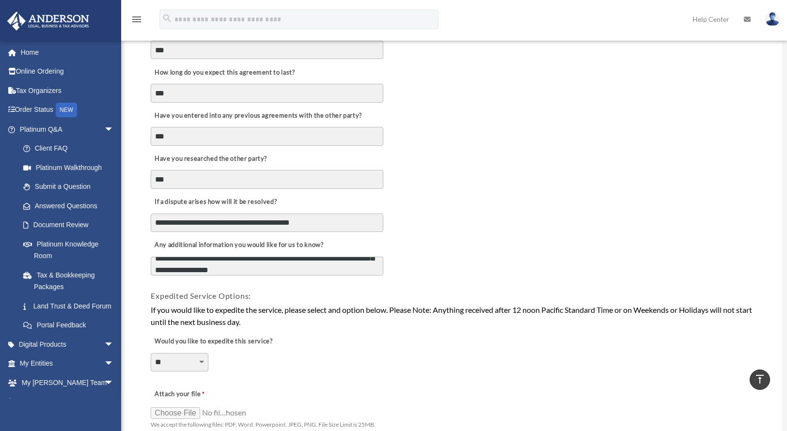
click at [299, 268] on textarea "**********" at bounding box center [267, 266] width 233 height 19
click at [278, 268] on textarea "**********" at bounding box center [267, 266] width 233 height 19
click at [239, 263] on textarea "**********" at bounding box center [267, 266] width 233 height 19
click at [359, 265] on textarea "**********" at bounding box center [267, 266] width 233 height 19
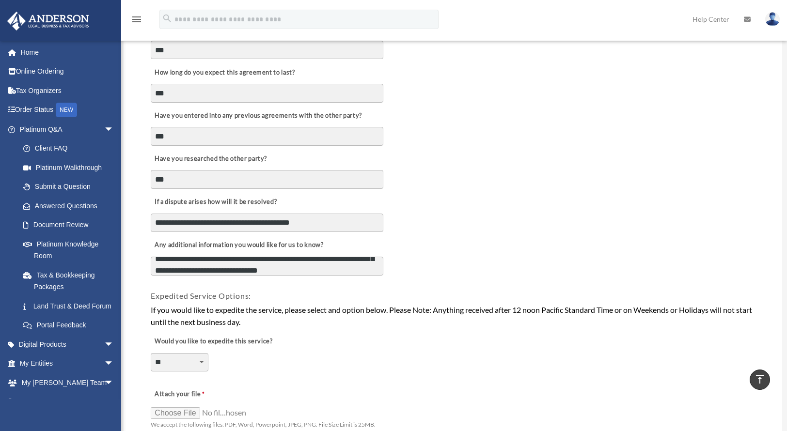
click at [351, 267] on textarea "**********" at bounding box center [267, 266] width 233 height 19
click at [381, 266] on textarea "**********" at bounding box center [267, 266] width 233 height 19
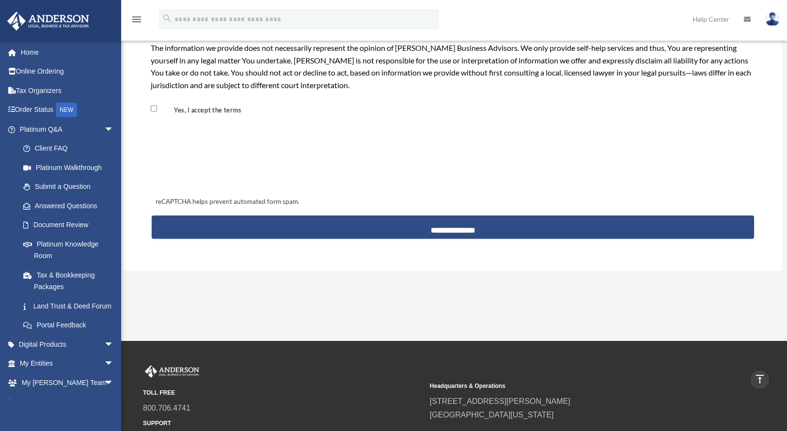
scroll to position [874, 0]
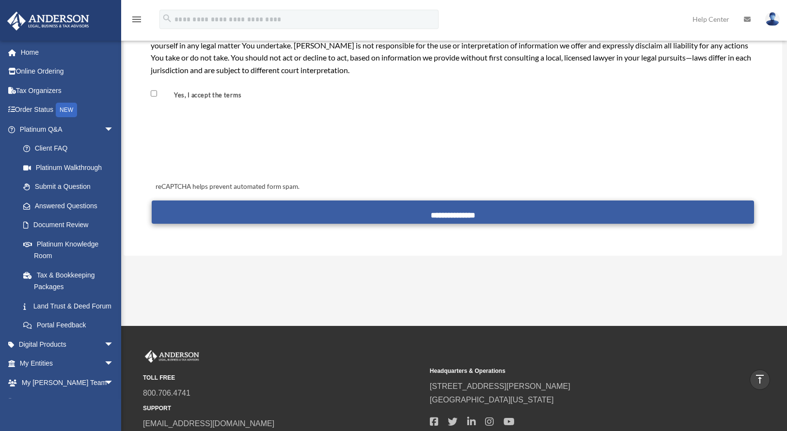
type textarea "**********"
click at [419, 201] on input "**********" at bounding box center [453, 212] width 602 height 23
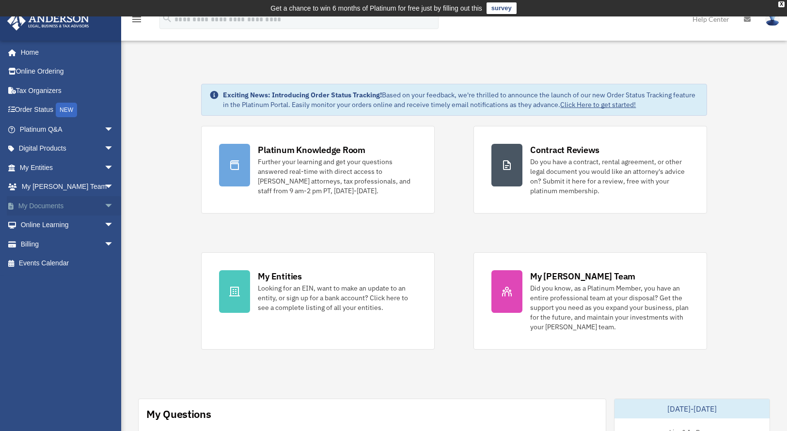
click at [104, 203] on span "arrow_drop_down" at bounding box center [113, 206] width 19 height 20
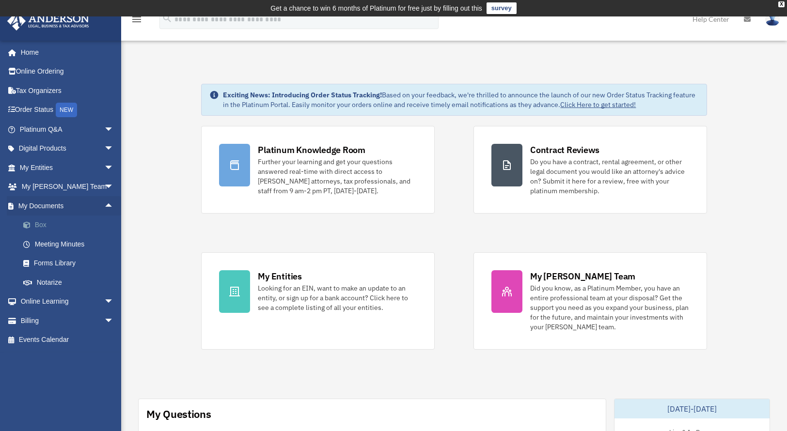
click at [34, 228] on span at bounding box center [32, 225] width 6 height 7
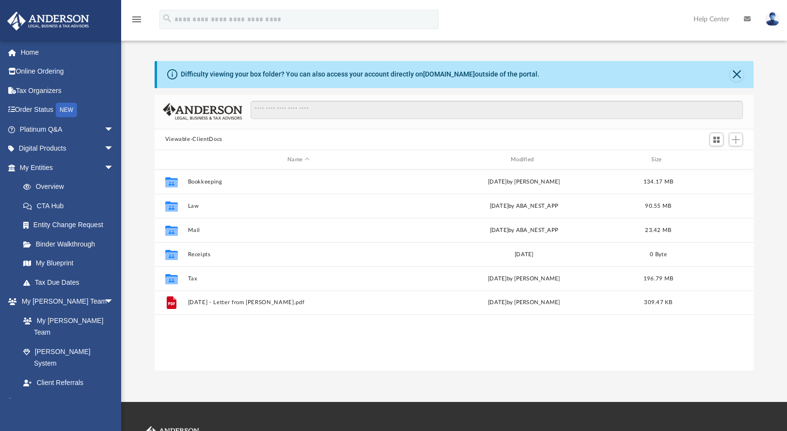
scroll to position [18, 0]
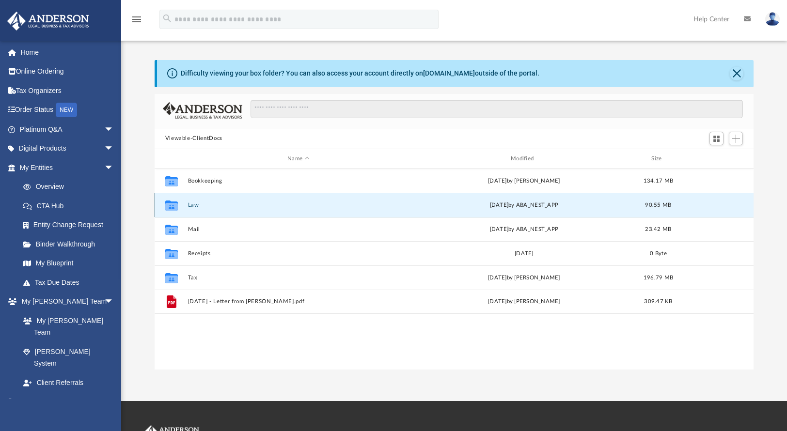
click at [199, 206] on button "Law" at bounding box center [298, 205] width 221 height 6
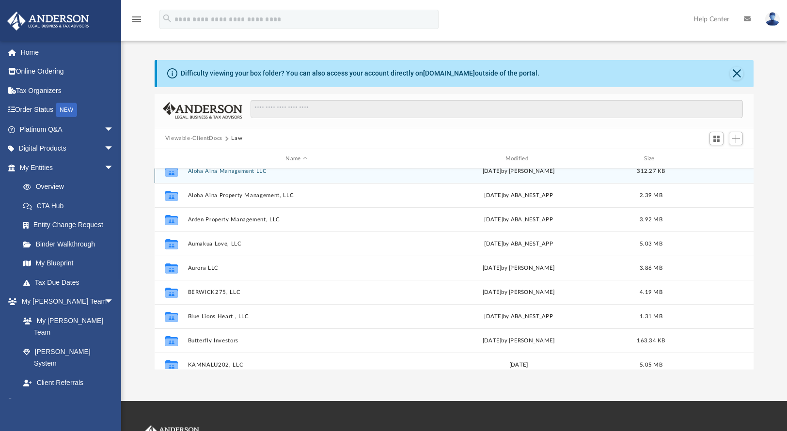
scroll to position [0, 0]
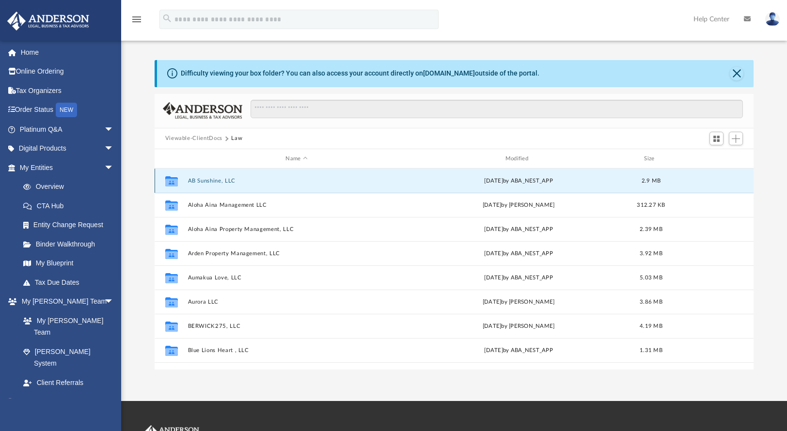
click at [224, 179] on button "AB Sunshine, LLC" at bounding box center [297, 181] width 218 height 6
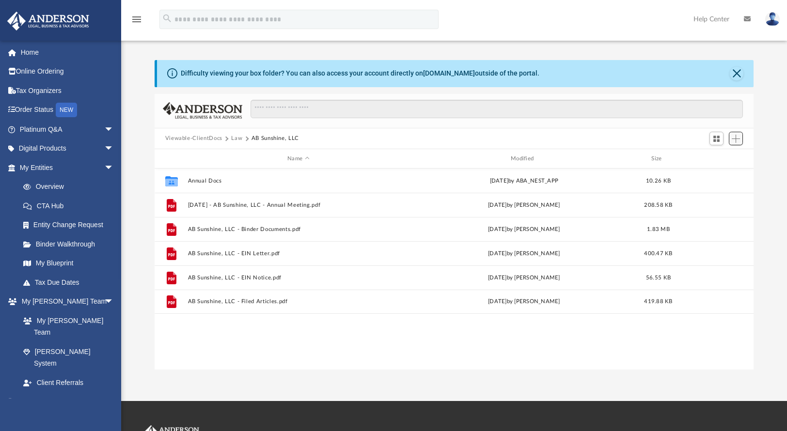
click at [729, 143] on button "Add" at bounding box center [736, 139] width 15 height 14
click at [718, 160] on li "Upload" at bounding box center [722, 158] width 31 height 10
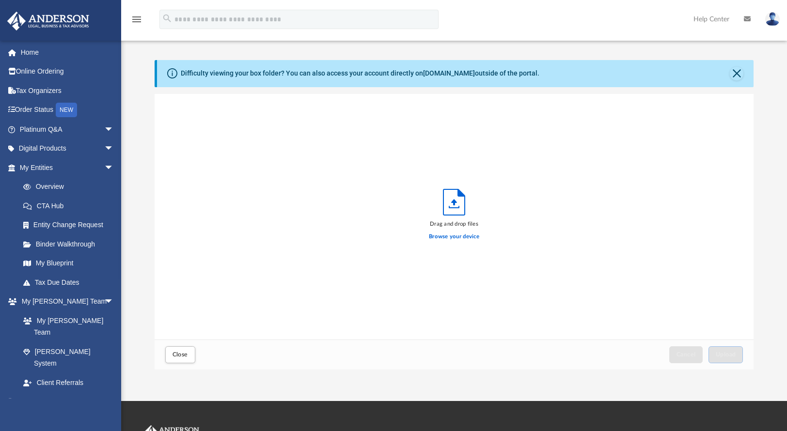
scroll to position [238, 592]
click at [456, 234] on label "Browse your device" at bounding box center [454, 237] width 50 height 9
click at [0, 0] on input "Browse your device" at bounding box center [0, 0] width 0 height 0
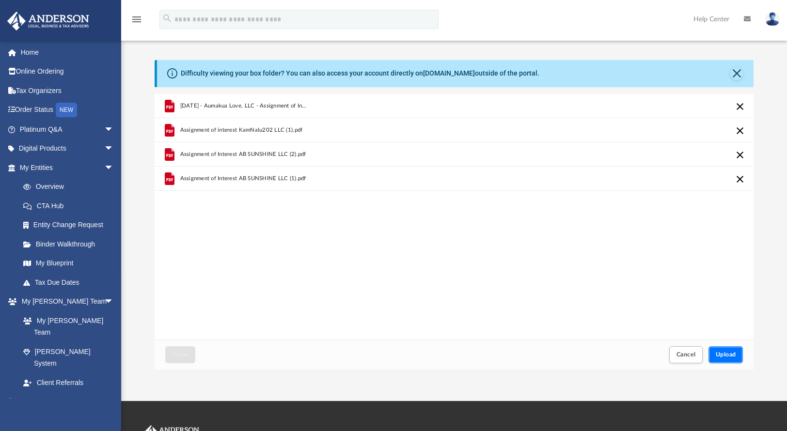
click at [729, 358] on button "Upload" at bounding box center [725, 354] width 35 height 17
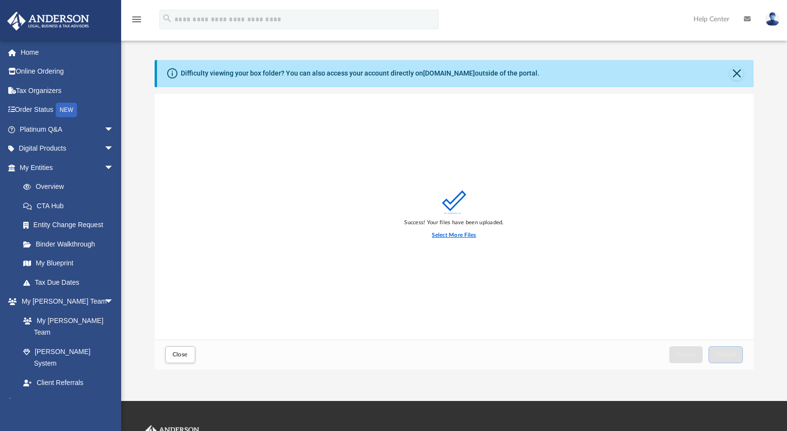
click at [448, 231] on label "Select More Files" at bounding box center [454, 235] width 44 height 9
click at [0, 0] on input "Select More Files" at bounding box center [0, 0] width 0 height 0
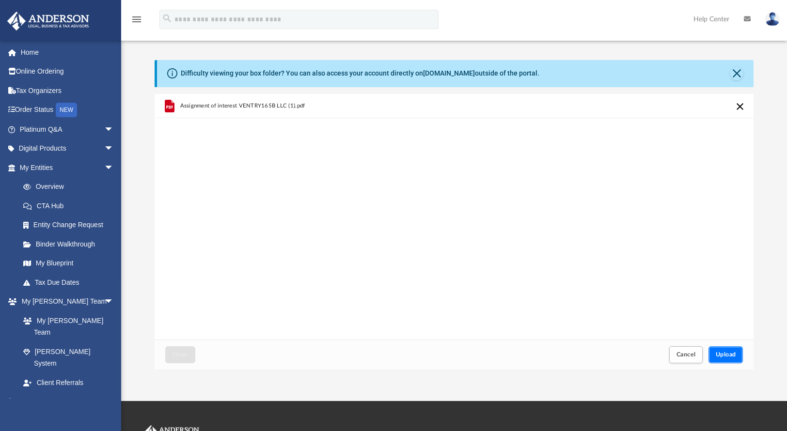
click at [729, 357] on span "Upload" at bounding box center [726, 355] width 20 height 6
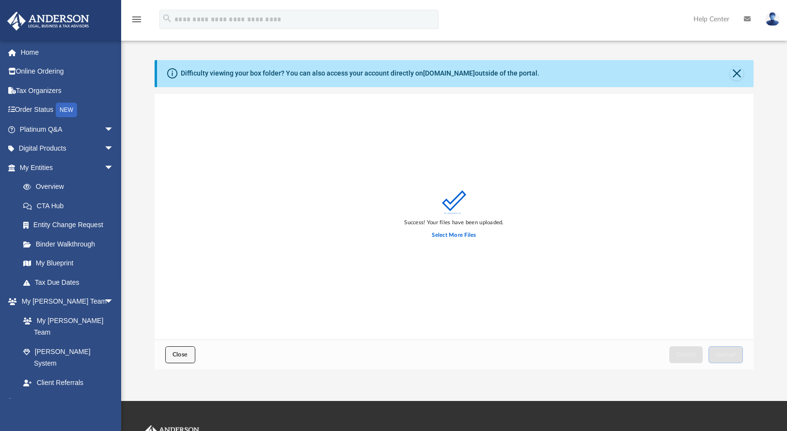
click at [190, 357] on button "Close" at bounding box center [180, 354] width 30 height 17
